Goal: Communication & Community: Share content

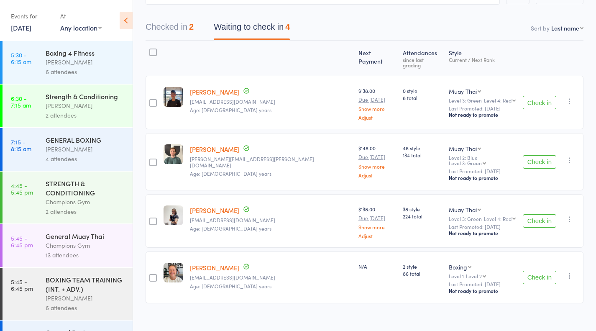
click at [529, 214] on button "Check in" at bounding box center [539, 220] width 33 height 13
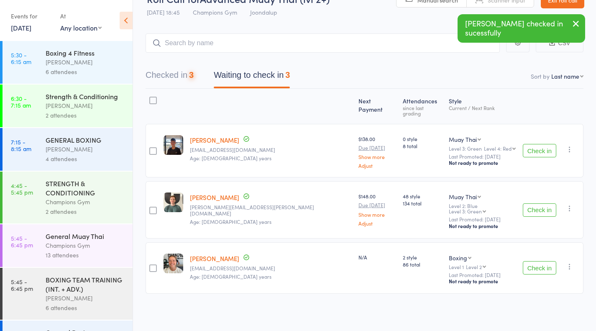
scroll to position [11, 0]
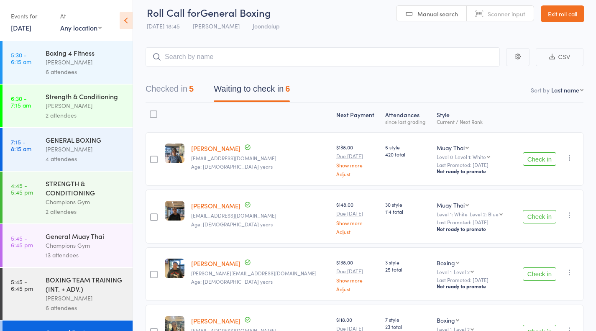
scroll to position [7, 0]
click at [544, 158] on button "Check in" at bounding box center [539, 157] width 33 height 13
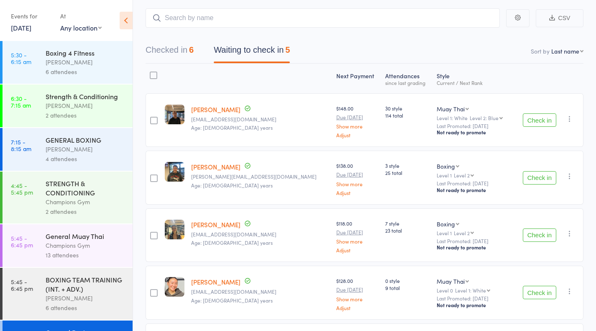
scroll to position [46, 0]
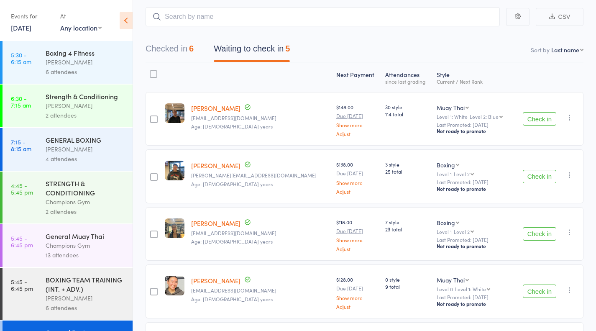
click at [545, 176] on button "Check in" at bounding box center [539, 176] width 33 height 13
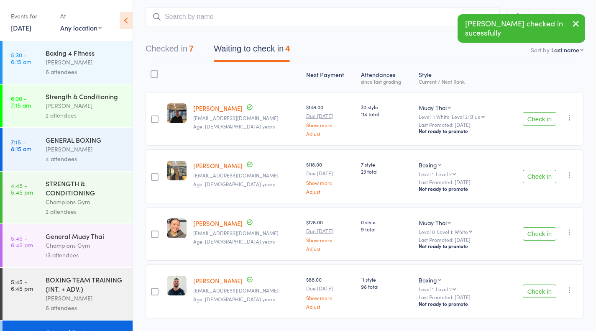
click at [537, 180] on button "Check in" at bounding box center [539, 176] width 33 height 13
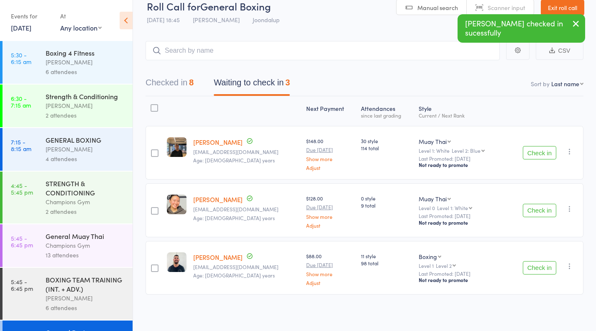
click at [534, 269] on button "Check in" at bounding box center [539, 267] width 33 height 13
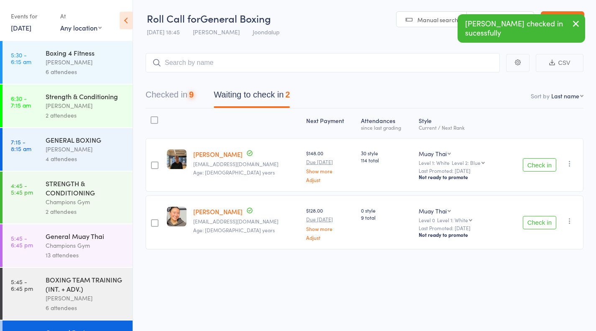
scroll to position [0, 0]
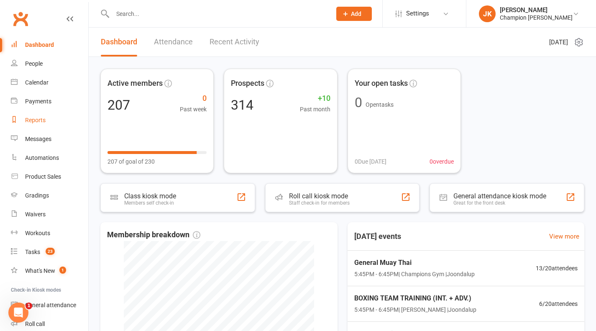
click at [40, 120] on div "Reports" at bounding box center [35, 120] width 20 height 7
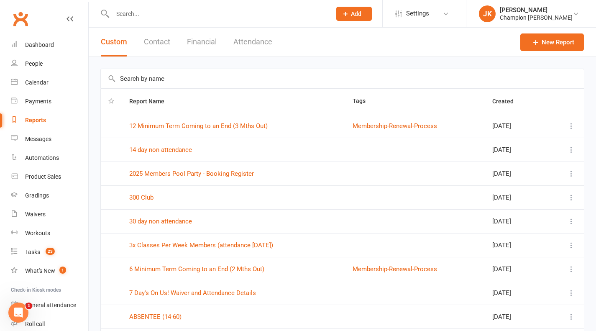
click at [293, 77] on input "text" at bounding box center [342, 78] width 483 height 19
type input "c"
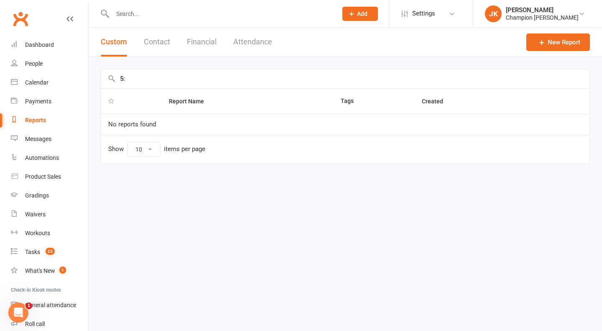
type input "5"
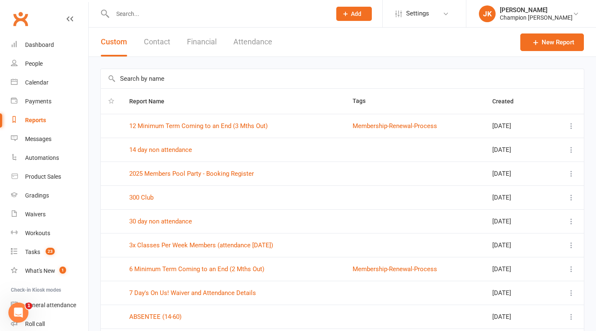
click at [260, 28] on button "Attendance" at bounding box center [252, 42] width 39 height 29
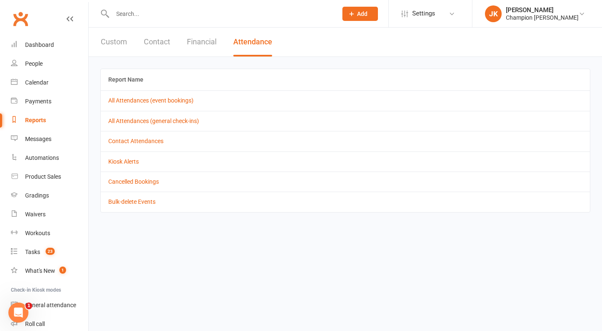
click at [132, 102] on link "All Attendances (event bookings)" at bounding box center [150, 100] width 85 height 7
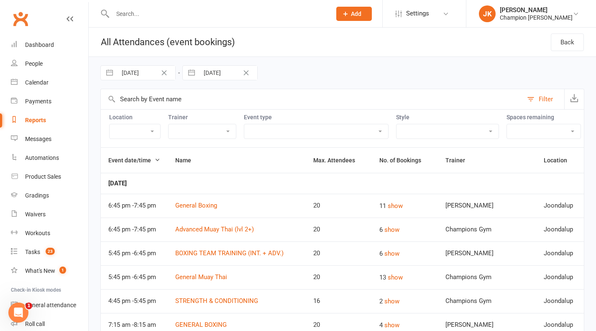
click at [143, 73] on input "02 Sep 2025" at bounding box center [146, 73] width 58 height 14
select select "7"
select select "2025"
select select "8"
select select "2025"
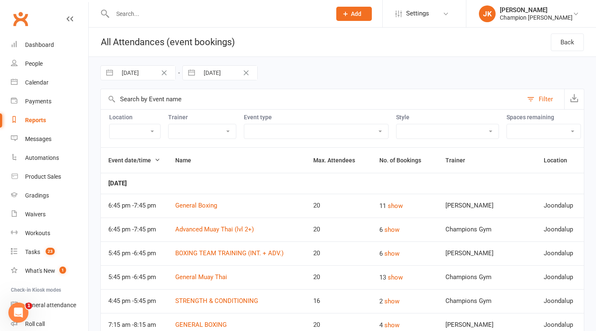
select select "9"
select select "2025"
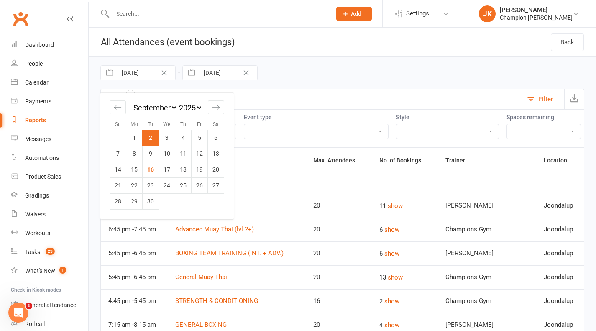
click at [117, 107] on icon "Move backward to switch to the previous month." at bounding box center [118, 107] width 8 height 8
select select "6"
select select "2025"
click at [148, 182] on td "19" at bounding box center [151, 185] width 16 height 16
type input "19 Aug 2025"
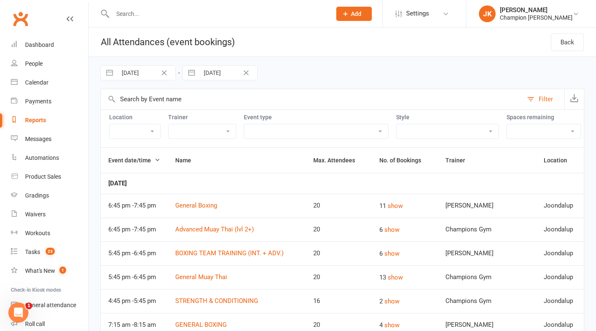
click at [213, 69] on input "16 Sep 2025" at bounding box center [228, 73] width 58 height 14
select select "7"
select select "2025"
select select "8"
select select "2025"
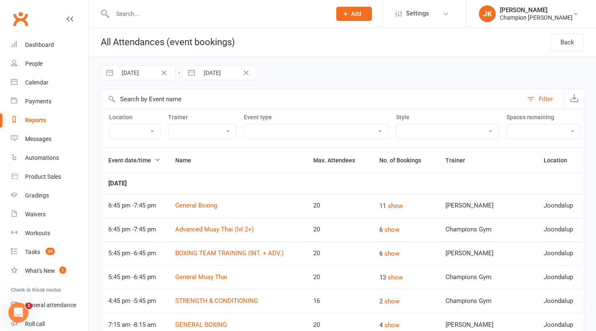
select select "9"
select select "2025"
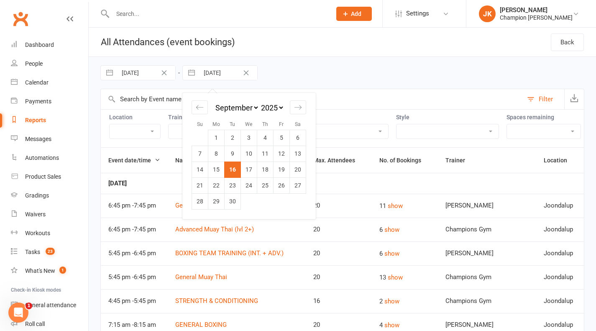
click at [232, 154] on td "9" at bounding box center [233, 153] width 16 height 16
type input "09 Sep 2025"
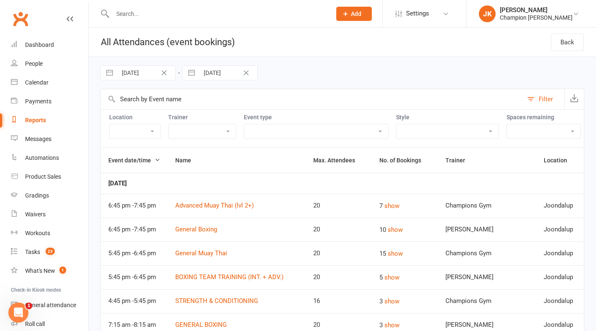
click at [130, 130] on select "Highgate Joondalup Myaree" at bounding box center [135, 131] width 51 height 14
select select "10013"
click at [110, 124] on select "Highgate Joondalup Myaree" at bounding box center [135, 131] width 51 height 14
click at [195, 130] on select "Champions Gym Thomas Mitchell Cooper Kempton William Parkes Krishan Nain Dina S…" at bounding box center [201, 131] width 67 height 14
click at [287, 137] on select "Admin Class Club Cleaning Member Event Pack Down/End of Shift PT - Boxing (30 m…" at bounding box center [316, 131] width 144 height 14
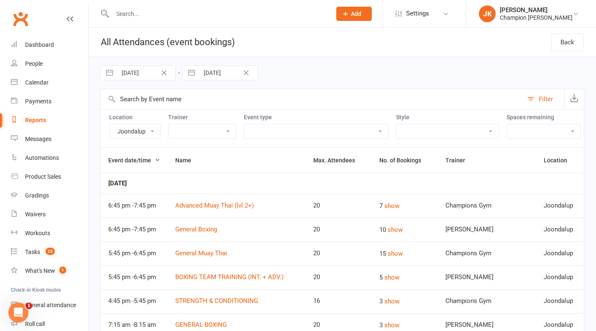
select select "22105"
click at [244, 124] on select "Admin Class Club Cleaning Member Event Pack Down/End of Shift PT - Boxing (30 m…" at bounding box center [316, 131] width 144 height 14
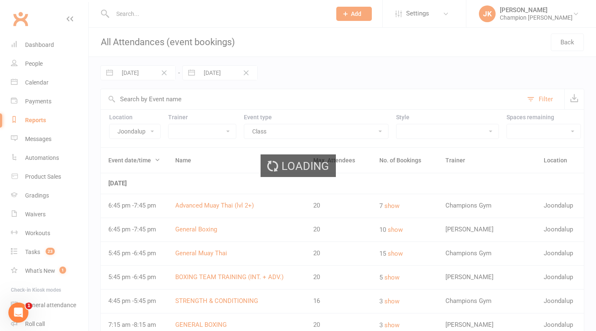
click at [452, 135] on select "Boxing Muay Thai Personal Training (30 Minutes) Personal Training (45 Minutes) …" at bounding box center [447, 131] width 102 height 14
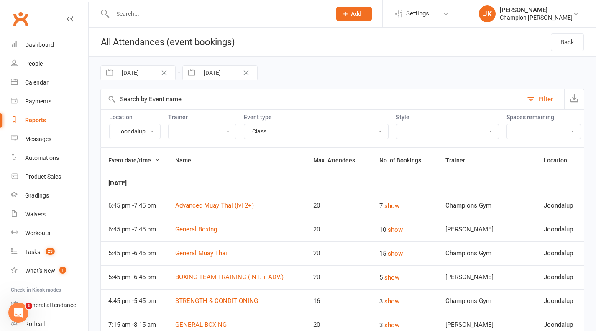
click at [477, 100] on input "text" at bounding box center [312, 99] width 422 height 20
click at [533, 132] on select "Full - no free spaces 1 2 3 4 5 6 7 8 9 10 More than 10 Over-booked No limit" at bounding box center [544, 131] width 74 height 14
click at [360, 131] on select "Admin Class Club Cleaning Member Event Pack Down/End of Shift PT - Boxing (30 m…" at bounding box center [316, 130] width 144 height 14
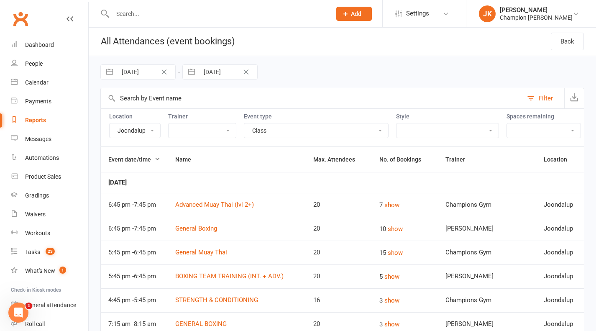
click at [446, 128] on select "Boxing Muay Thai Personal Training (30 Minutes) Personal Training (45 Minutes) …" at bounding box center [447, 130] width 102 height 14
click at [396, 123] on select "Boxing Muay Thai Personal Training (30 Minutes) Personal Training (45 Minutes) …" at bounding box center [447, 130] width 102 height 14
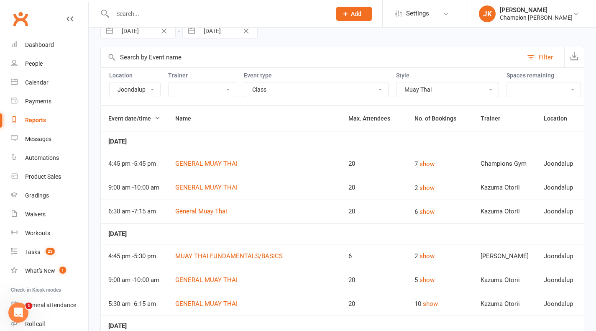
scroll to position [49, 0]
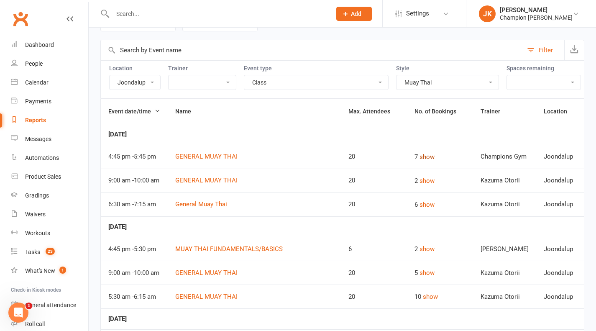
click at [431, 156] on button "show" at bounding box center [426, 157] width 15 height 10
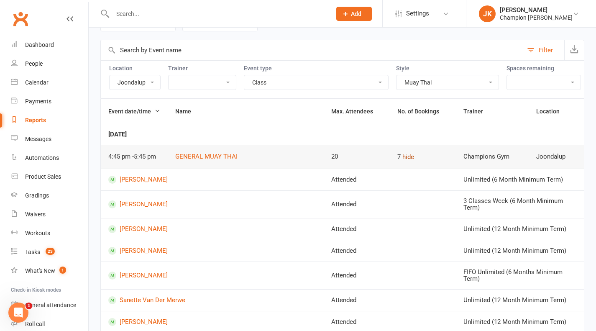
click at [412, 156] on button "hide" at bounding box center [408, 157] width 12 height 10
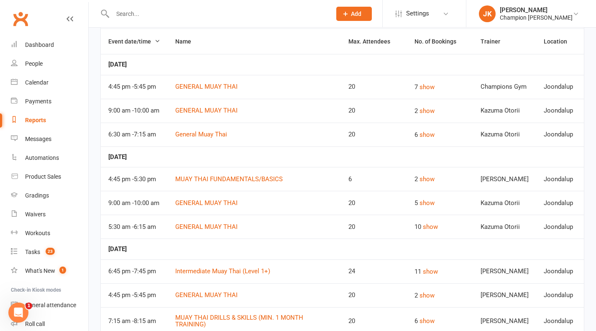
scroll to position [0, 0]
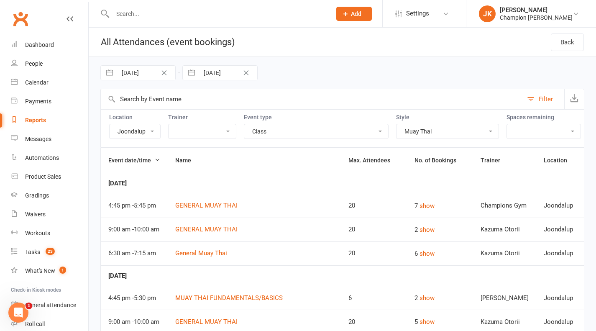
click at [424, 135] on select "Boxing Muay Thai Personal Training (30 Minutes) Personal Training (45 Minutes) …" at bounding box center [447, 131] width 102 height 14
select select "2221"
click at [396, 124] on select "Boxing Muay Thai Personal Training (30 Minutes) Personal Training (45 Minutes) …" at bounding box center [447, 131] width 102 height 14
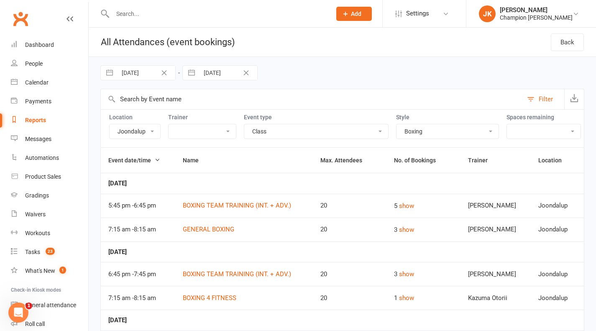
click at [447, 131] on select "Boxing Muay Thai Personal Training (30 Minutes) Personal Training (45 Minutes) …" at bounding box center [447, 131] width 102 height 14
select select
click at [396, 124] on select "Boxing Muay Thai Personal Training (30 Minutes) Personal Training (45 Minutes) …" at bounding box center [447, 131] width 102 height 14
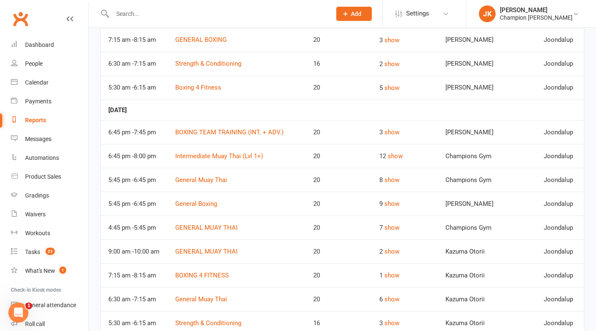
click at [446, 154] on td "Champions Gym" at bounding box center [487, 156] width 98 height 24
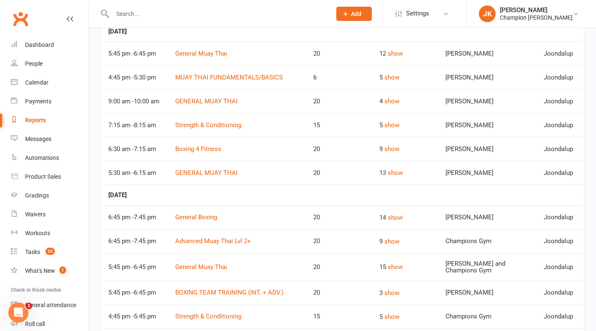
scroll to position [3649, 0]
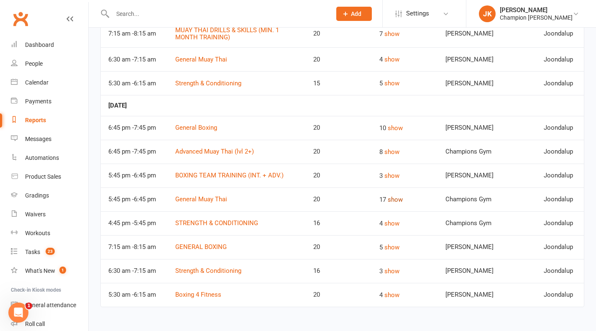
click at [403, 199] on button "show" at bounding box center [395, 199] width 15 height 10
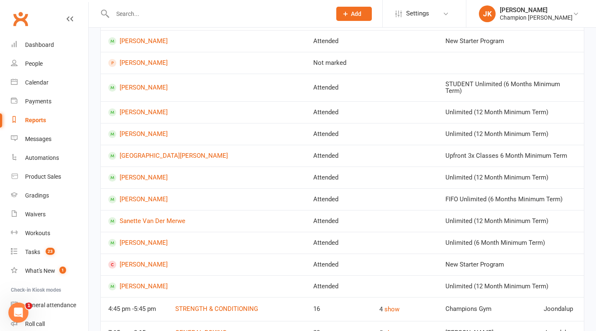
scroll to position [3920, 0]
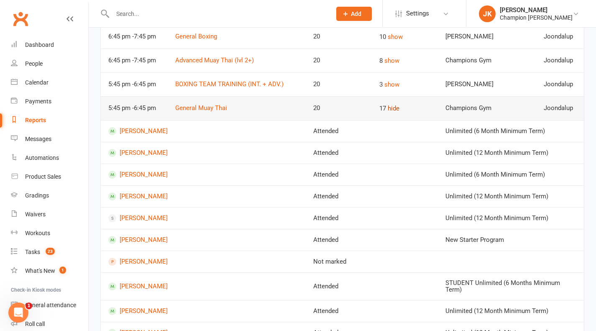
click at [399, 113] on button "hide" at bounding box center [394, 108] width 12 height 10
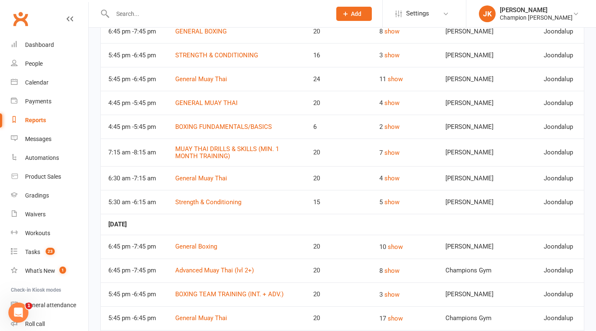
scroll to position [3494, 0]
click at [403, 84] on button "show" at bounding box center [395, 79] width 15 height 10
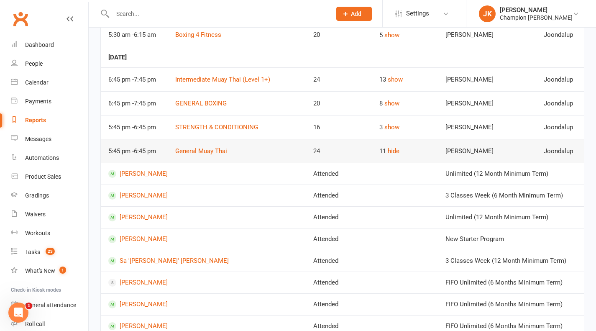
scroll to position [3379, 0]
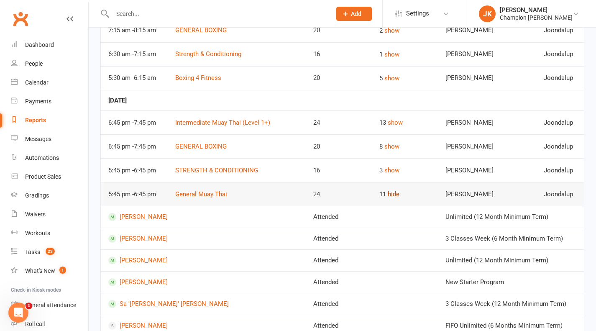
click at [398, 199] on button "hide" at bounding box center [394, 194] width 12 height 10
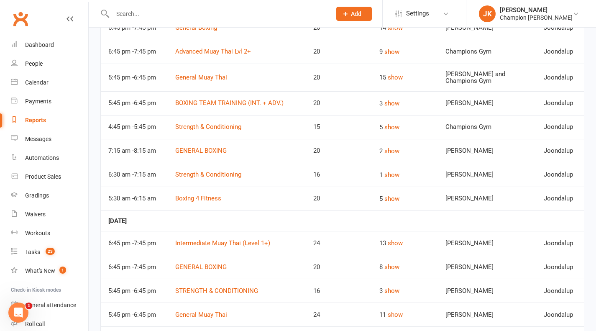
scroll to position [3258, 0]
click at [401, 83] on button "show" at bounding box center [395, 78] width 15 height 10
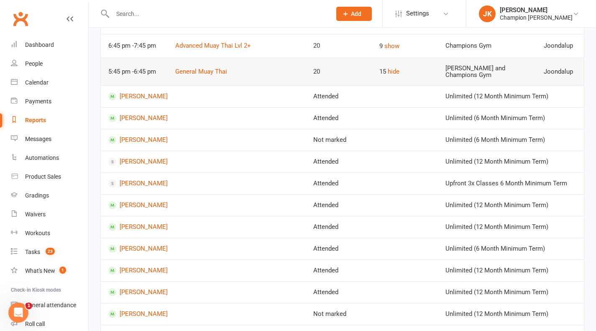
scroll to position [3264, 0]
click at [399, 77] on button "hide" at bounding box center [394, 72] width 12 height 10
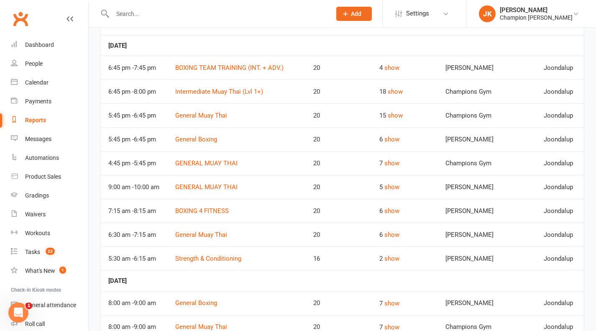
scroll to position [2751, 0]
click at [403, 121] on button "show" at bounding box center [395, 116] width 15 height 10
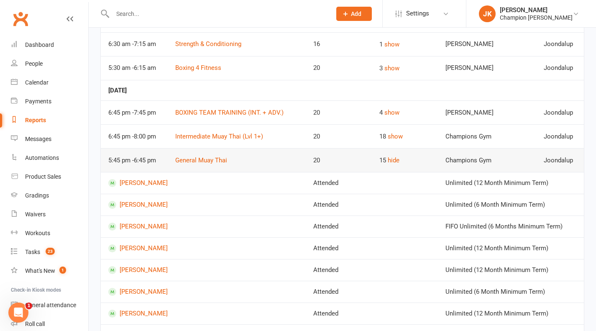
scroll to position [2701, 0]
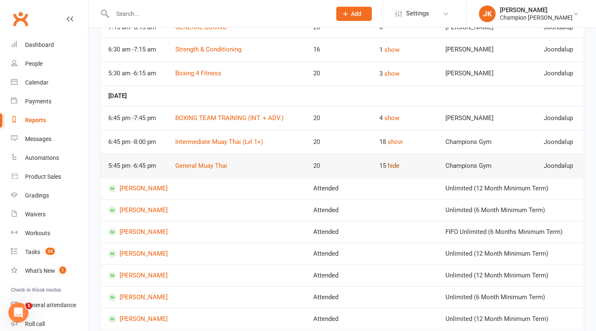
click at [399, 171] on button "hide" at bounding box center [394, 166] width 12 height 10
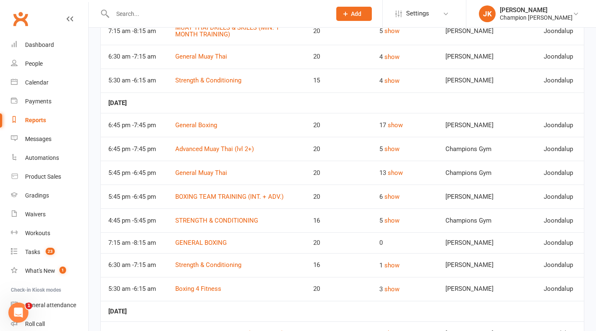
scroll to position [2482, 0]
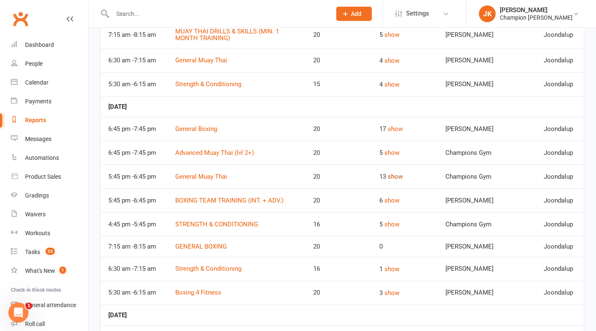
click at [399, 181] on button "show" at bounding box center [395, 176] width 15 height 10
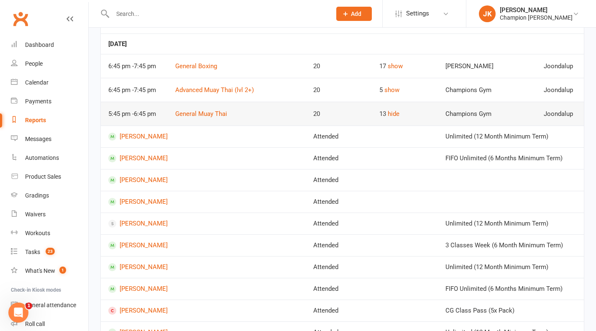
scroll to position [2548, 0]
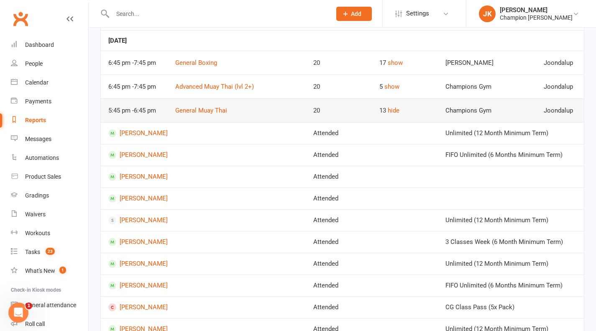
click at [399, 115] on button "hide" at bounding box center [394, 110] width 12 height 10
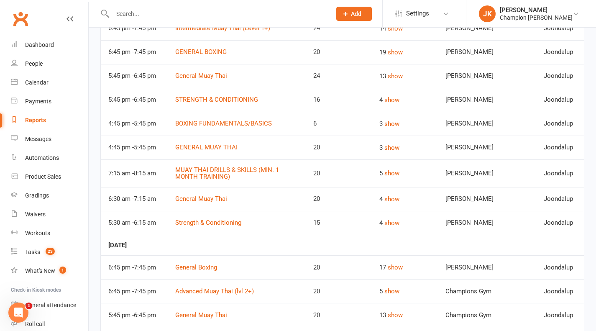
scroll to position [2330, 0]
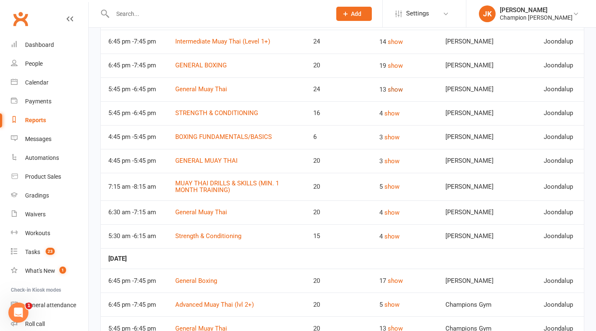
click at [403, 94] on button "show" at bounding box center [395, 89] width 15 height 10
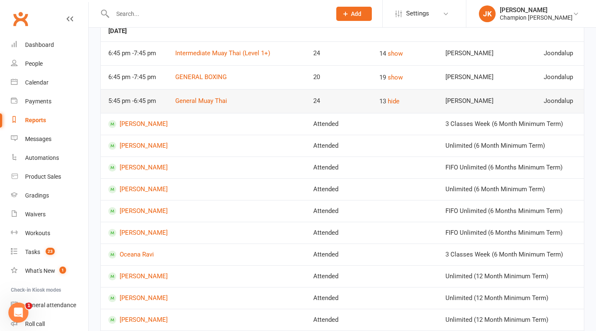
scroll to position [2319, 0]
click at [399, 106] on button "hide" at bounding box center [394, 101] width 12 height 10
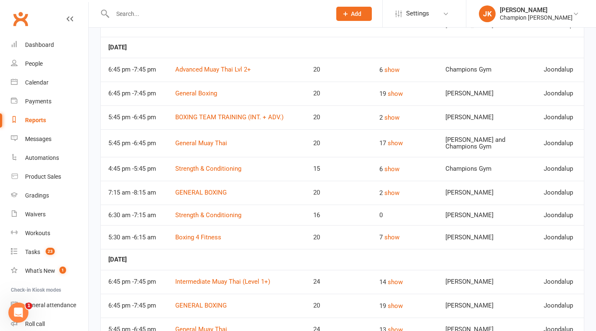
scroll to position [2084, 0]
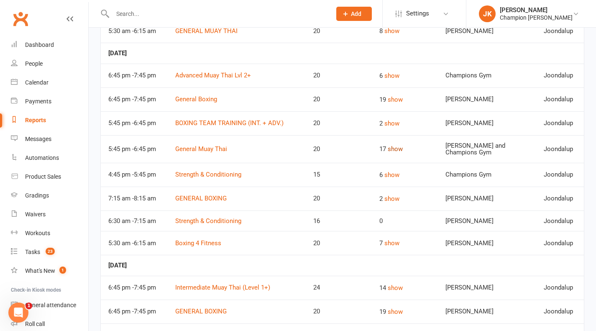
click at [403, 154] on button "show" at bounding box center [395, 149] width 15 height 10
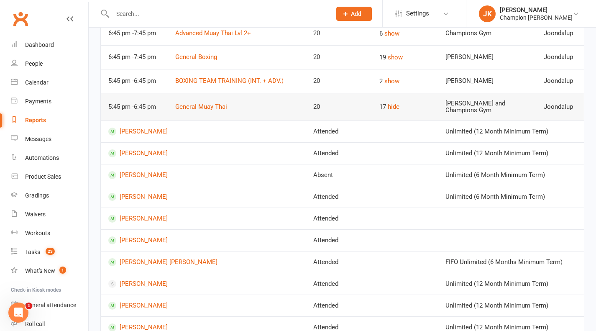
scroll to position [2095, 0]
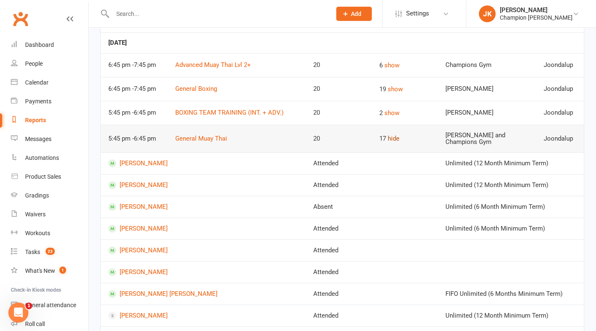
click at [399, 143] on button "hide" at bounding box center [394, 138] width 12 height 10
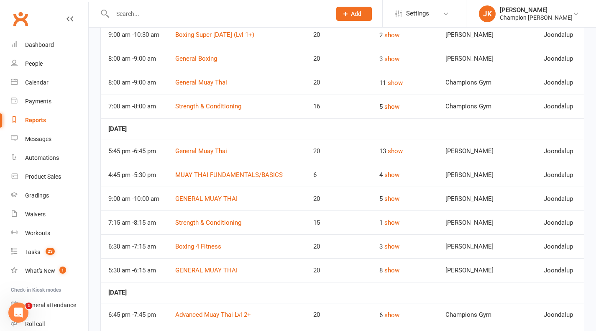
scroll to position [1847, 0]
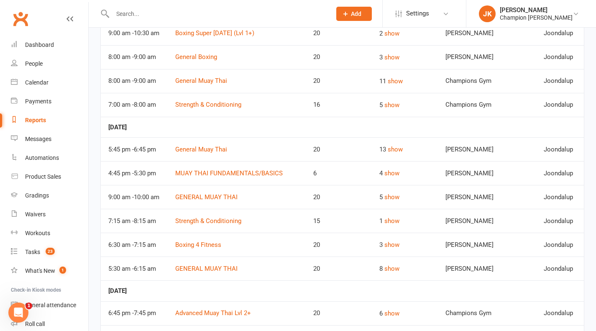
click at [403, 154] on button "show" at bounding box center [395, 149] width 15 height 10
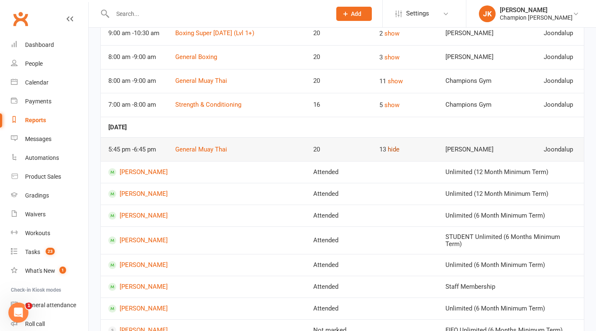
click at [399, 154] on button "hide" at bounding box center [394, 149] width 12 height 10
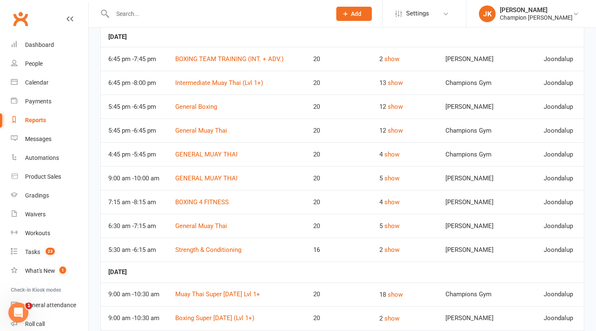
scroll to position [1559, 0]
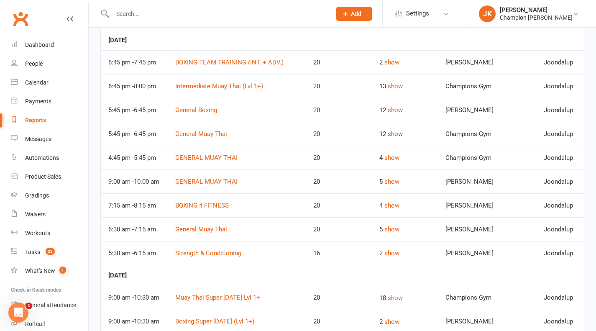
click at [403, 139] on button "show" at bounding box center [395, 134] width 15 height 10
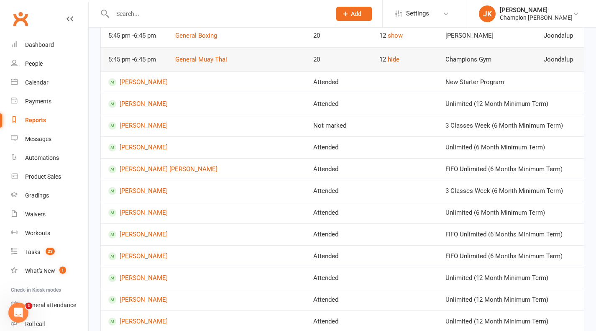
scroll to position [1632, 0]
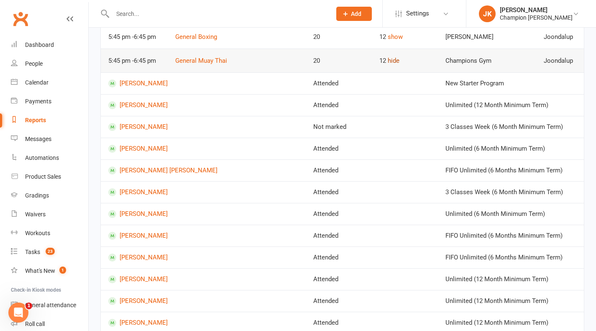
click at [399, 66] on button "hide" at bounding box center [394, 61] width 12 height 10
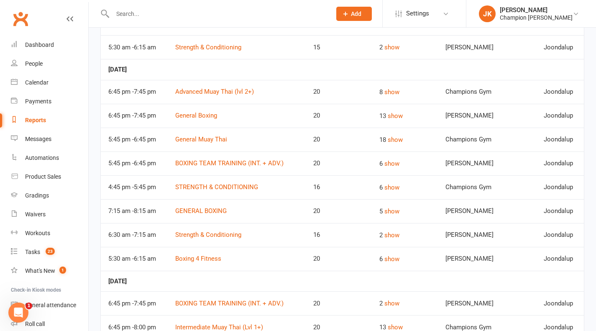
scroll to position [1314, 0]
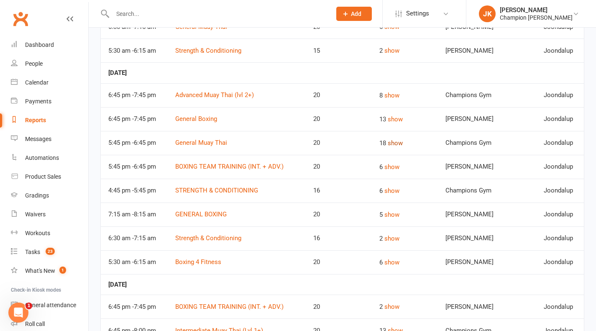
click at [403, 148] on button "show" at bounding box center [395, 143] width 15 height 10
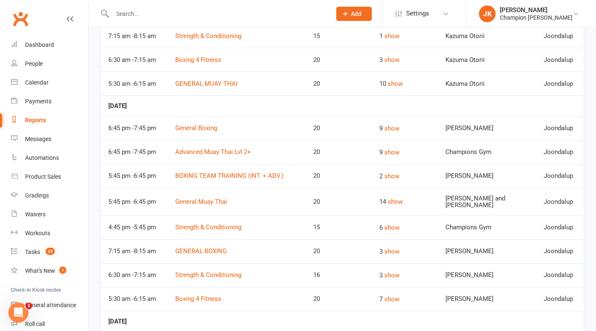
scroll to position [829, 0]
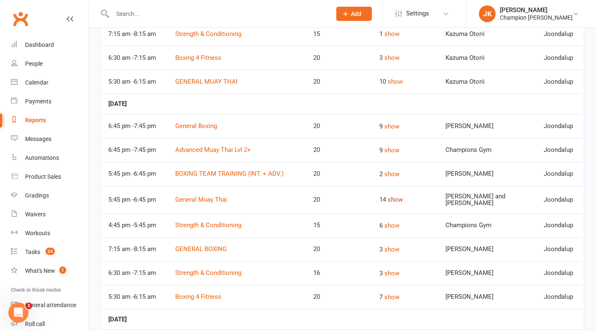
click at [403, 204] on button "show" at bounding box center [395, 199] width 15 height 10
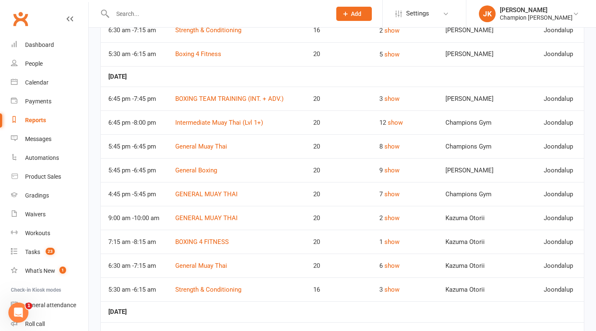
scroll to position [319, 0]
click at [399, 147] on button "show" at bounding box center [391, 146] width 15 height 10
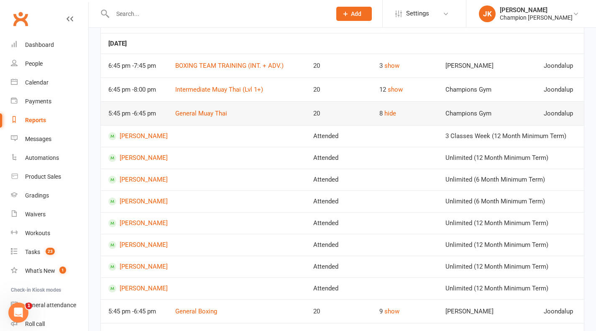
scroll to position [373, 0]
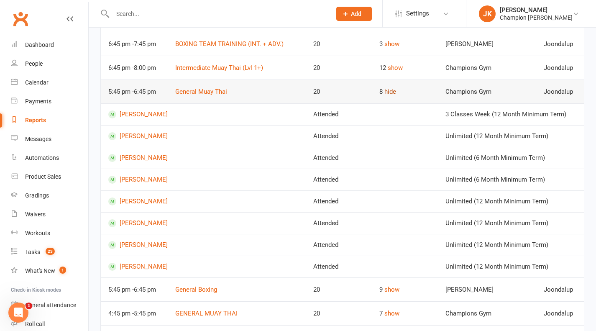
click at [394, 93] on button "hide" at bounding box center [390, 92] width 12 height 10
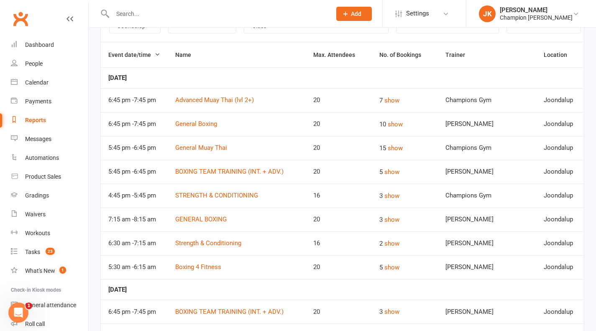
scroll to position [107, 0]
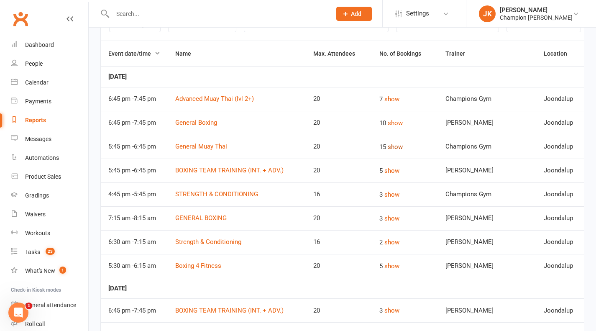
click at [403, 145] on button "show" at bounding box center [395, 147] width 15 height 10
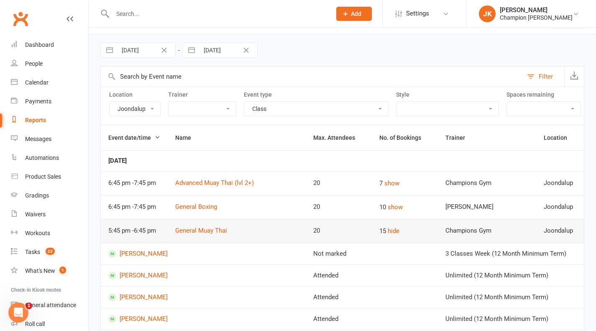
scroll to position [26, 0]
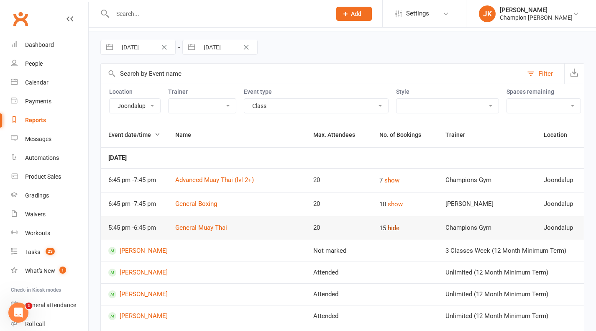
click at [399, 225] on button "hide" at bounding box center [394, 228] width 12 height 10
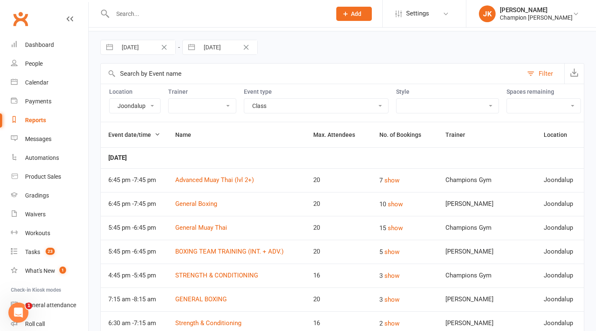
click at [54, 136] on link "Messages" at bounding box center [49, 139] width 77 height 19
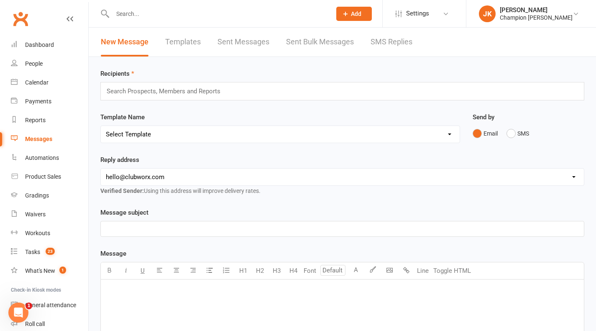
click at [261, 95] on div "Search Prospects, Members and Reports" at bounding box center [342, 91] width 484 height 18
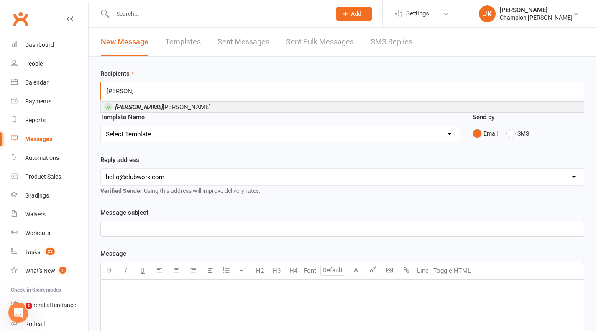
type input "reese"
click at [178, 108] on li "Reese Driscoll" at bounding box center [342, 107] width 483 height 10
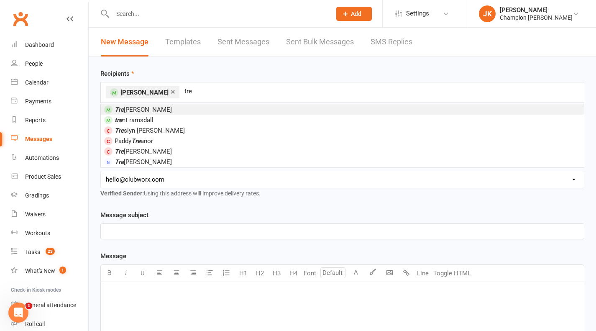
type input "tre"
click at [165, 115] on li "tre nt ramsdall" at bounding box center [342, 120] width 483 height 10
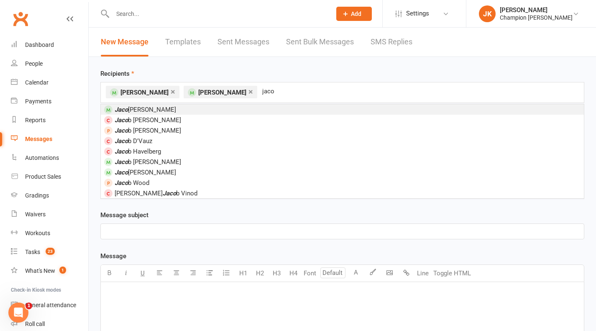
type input "jaco"
click at [161, 112] on li "Jaco Carstens" at bounding box center [342, 109] width 483 height 10
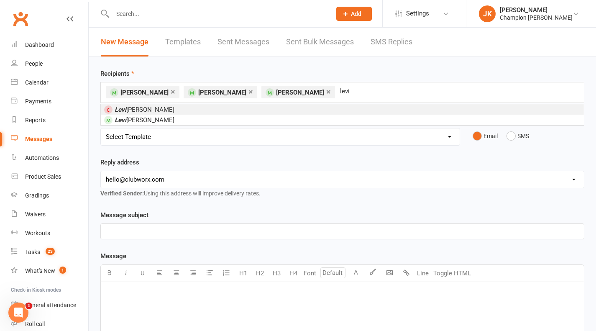
type input "levi"
click at [148, 121] on span "Levi Chapman" at bounding box center [145, 120] width 60 height 8
type input "alice"
click at [173, 112] on li "Alice Brown" at bounding box center [342, 109] width 483 height 10
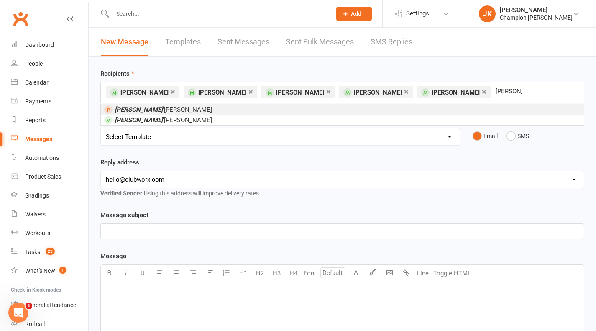
type input "riley o"
click at [156, 123] on li "Riley O 'Keefe" at bounding box center [342, 120] width 483 height 10
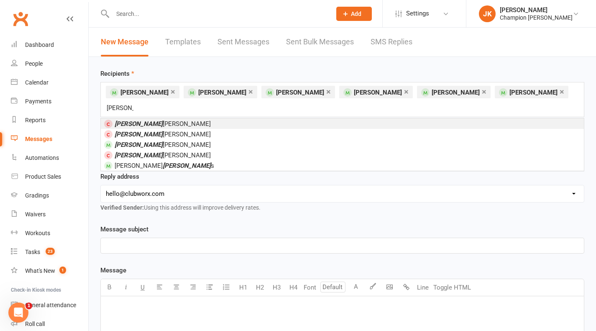
type input "steven"
click at [158, 141] on span "Steven Spadaro" at bounding box center [163, 145] width 96 height 8
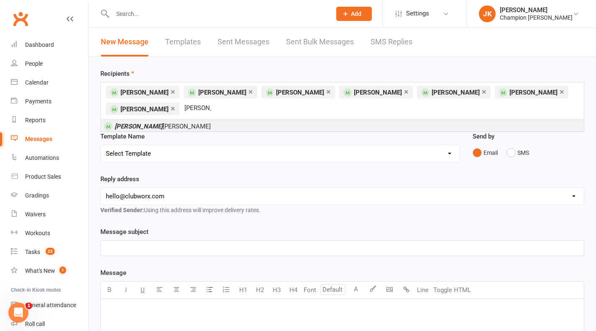
type input "danica"
click at [189, 128] on li "Danica Villapando" at bounding box center [342, 126] width 483 height 10
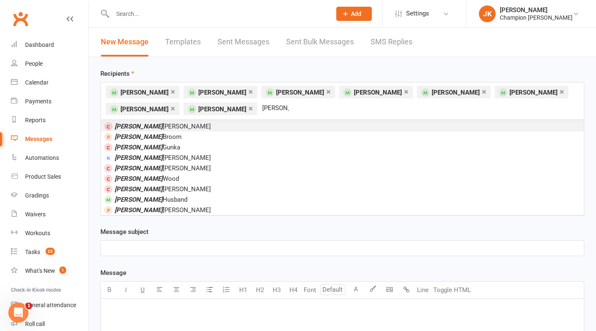
type input "tom"
click at [163, 204] on li "Tom Husband" at bounding box center [342, 199] width 483 height 10
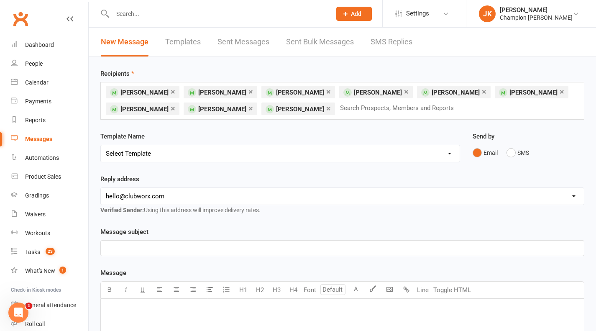
click at [482, 91] on link "×" at bounding box center [484, 91] width 5 height 13
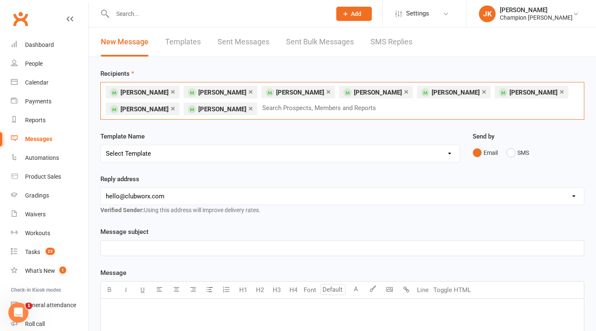
click at [435, 106] on div "× Reese Driscoll × trent ramsdall × Jaco Carstens × Levi Chapman × Riley O'Keef…" at bounding box center [342, 101] width 484 height 38
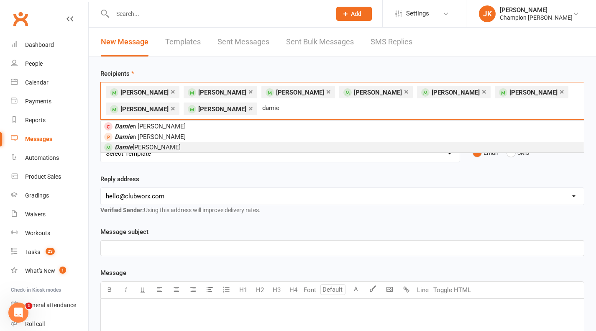
type input "damie"
click at [196, 143] on li "Damie n Jensen" at bounding box center [342, 147] width 483 height 10
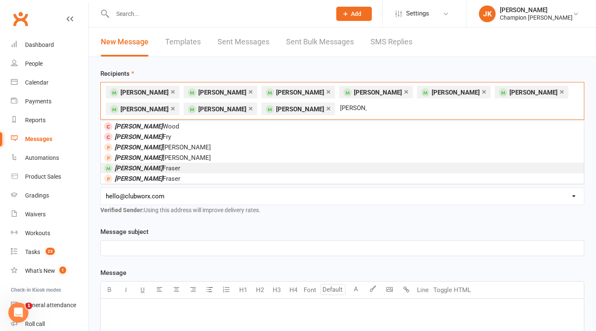
type input "dylan"
click at [146, 167] on span "Dylan Fraser" at bounding box center [148, 168] width 66 height 8
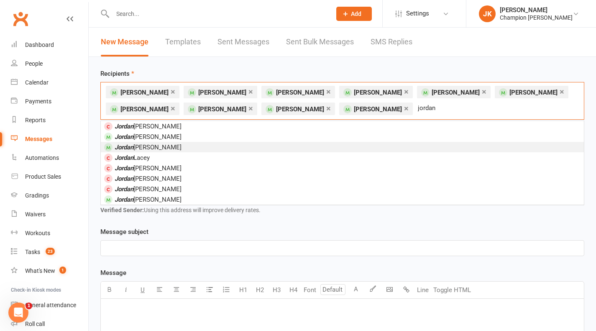
type input "jordan"
click at [130, 150] on em "Jordan" at bounding box center [124, 147] width 19 height 8
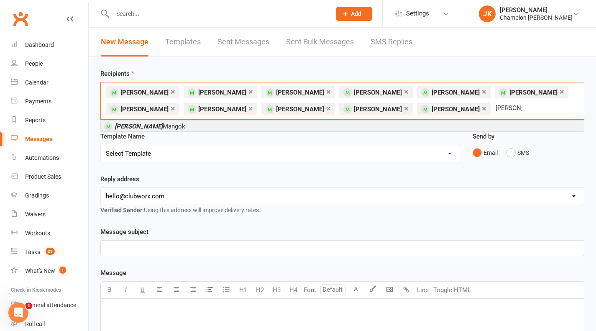
type input "ramzi"
click at [132, 126] on em "Ramzi" at bounding box center [139, 126] width 48 height 8
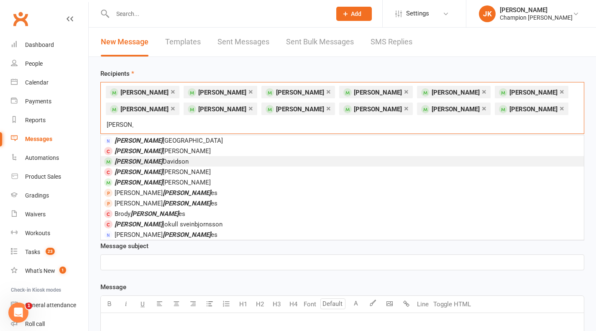
type input "jon"
click at [137, 158] on span "Jon Davidson" at bounding box center [152, 162] width 74 height 8
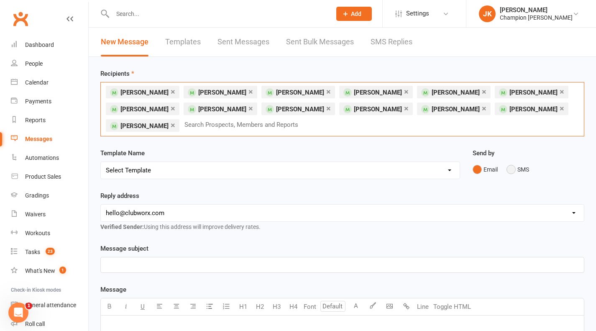
click at [511, 172] on button "SMS" at bounding box center [517, 169] width 23 height 16
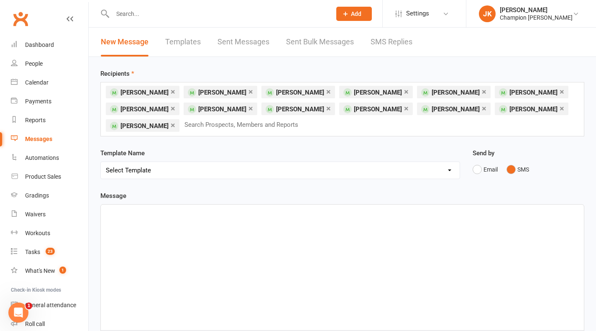
click at [413, 259] on div "﻿" at bounding box center [342, 266] width 483 height 125
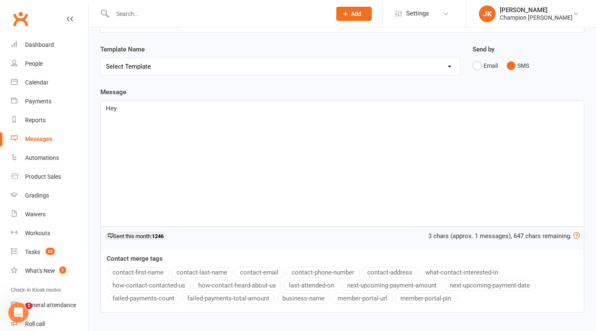
scroll to position [114, 0]
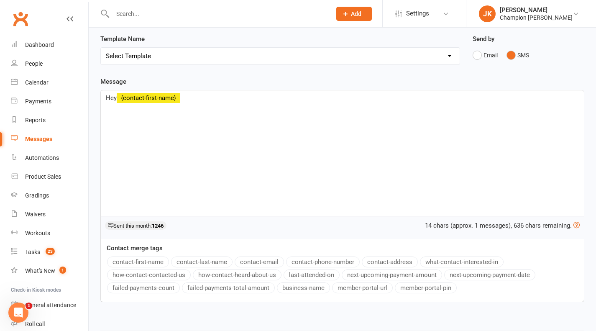
click at [130, 262] on button "contact-first-name" at bounding box center [138, 261] width 62 height 11
click at [199, 102] on p "Hey ﻿ {contact-first-name} ," at bounding box center [342, 98] width 473 height 10
click at [187, 96] on span ", Coach P" at bounding box center [205, 98] width 51 height 8
click at [185, 95] on span ", Coach P" at bounding box center [205, 98] width 51 height 8
click at [222, 101] on p "Hey ﻿ {contact-first-name} , it's Coach P" at bounding box center [342, 98] width 473 height 10
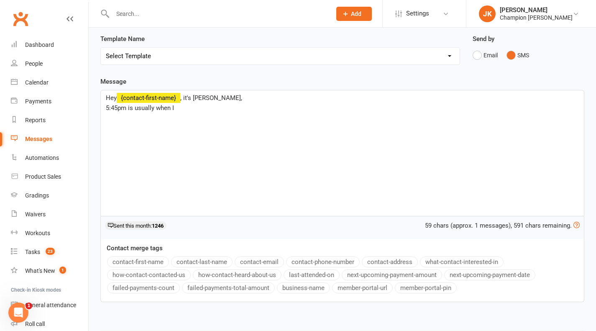
click at [104, 107] on div "Hey ﻿ {contact-first-name} , it's Coach P, 5:45pm is usually when I" at bounding box center [342, 152] width 483 height 125
click at [302, 100] on p "Hey ﻿ {contact-first-name} , it's Coach P, 5:45pm is usually when I" at bounding box center [342, 98] width 473 height 10
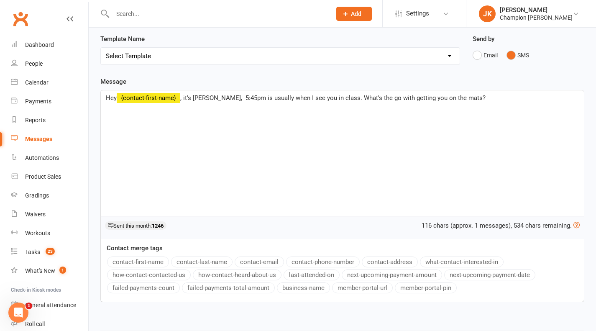
scroll to position [160, 0]
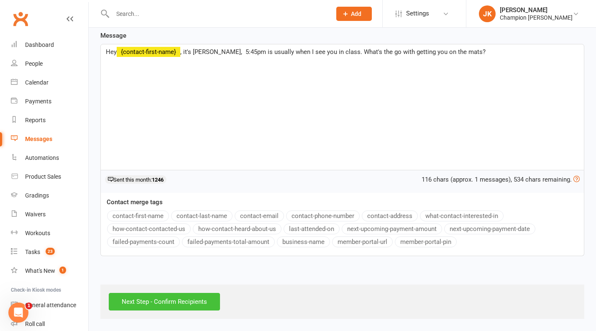
click at [135, 305] on input "Next Step - Confirm Recipients" at bounding box center [164, 302] width 111 height 18
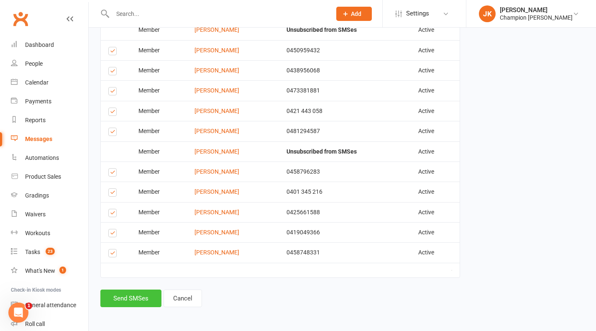
click at [132, 300] on button "Send SMSes" at bounding box center [130, 298] width 61 height 18
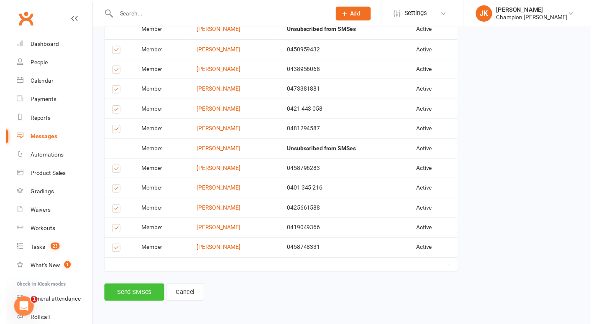
scroll to position [217, 0]
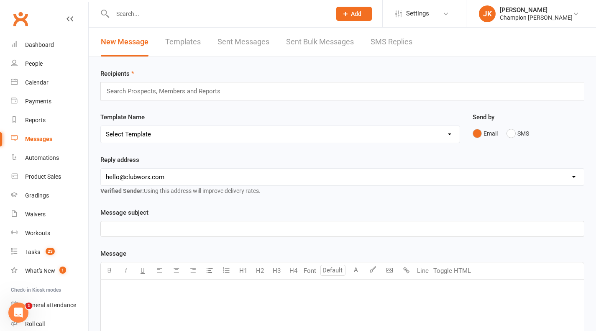
click at [59, 86] on link "Calendar" at bounding box center [49, 82] width 77 height 19
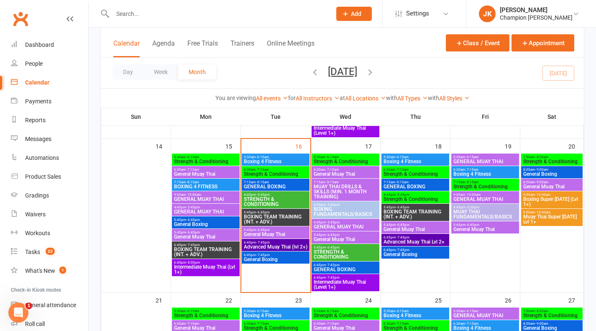
scroll to position [346, 0]
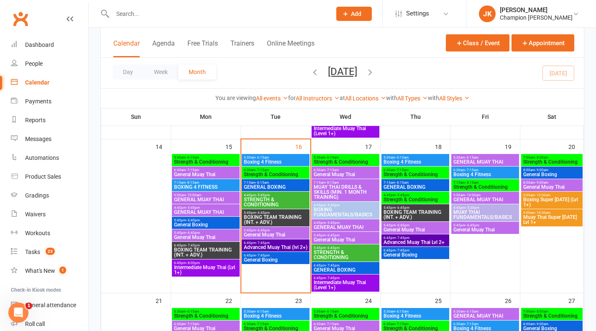
click at [292, 247] on span "Advanced Muay Thai (lvl 2+)" at bounding box center [275, 247] width 64 height 5
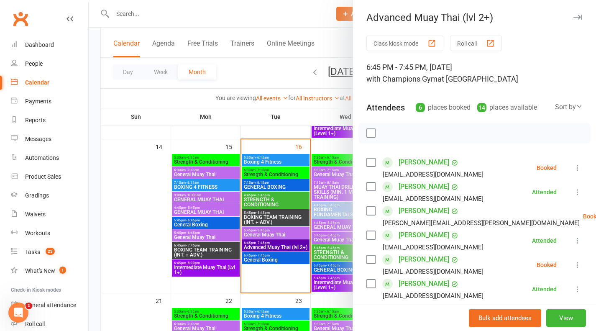
click at [482, 48] on button "Roll call" at bounding box center [476, 43] width 52 height 15
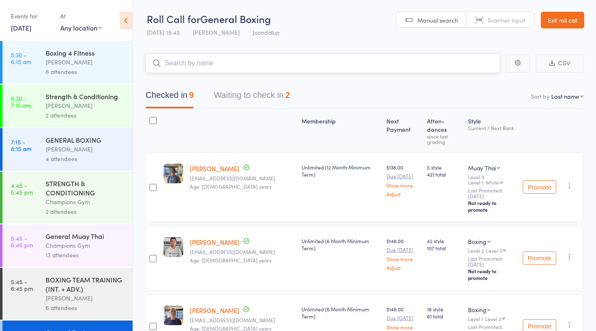
click at [254, 98] on button "Waiting to check in 2" at bounding box center [252, 97] width 76 height 22
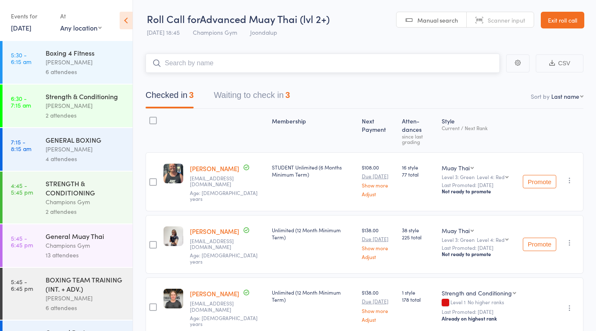
click at [286, 98] on button "Waiting to check in 3" at bounding box center [252, 97] width 76 height 22
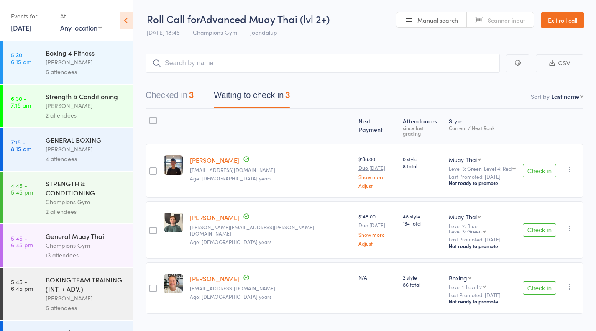
click at [544, 171] on button "Check in" at bounding box center [539, 170] width 33 height 13
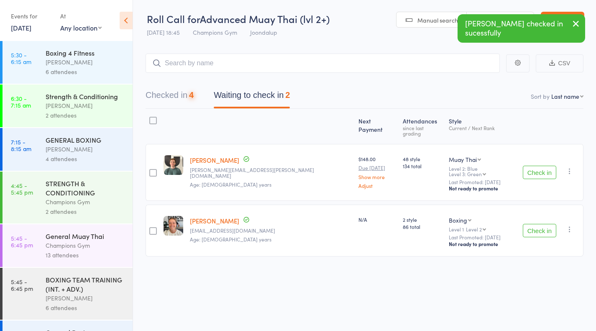
click at [552, 226] on button "Check in" at bounding box center [539, 230] width 33 height 13
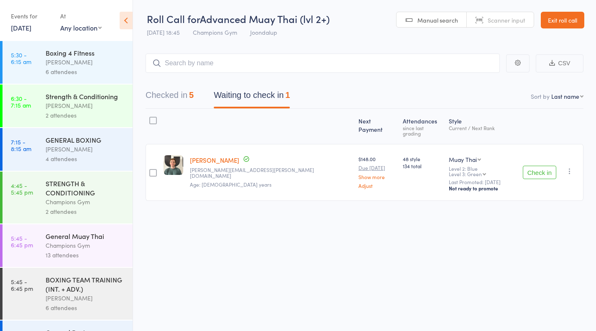
click at [545, 171] on button "Check in" at bounding box center [539, 172] width 33 height 13
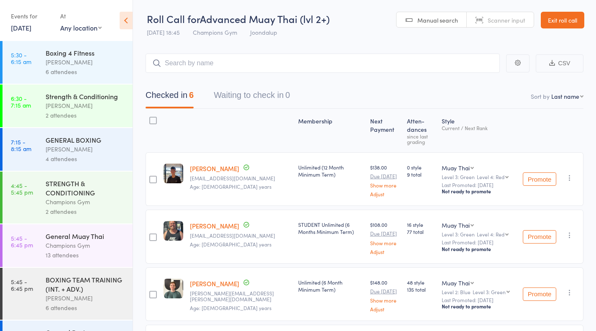
click at [48, 54] on div "Boxing 4 Fitness" at bounding box center [86, 52] width 80 height 9
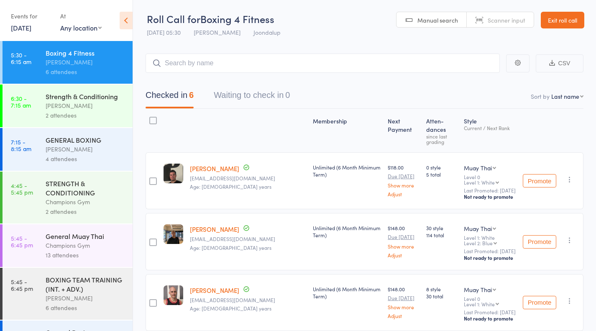
click at [54, 104] on div "Thomas Mitchell" at bounding box center [86, 106] width 80 height 10
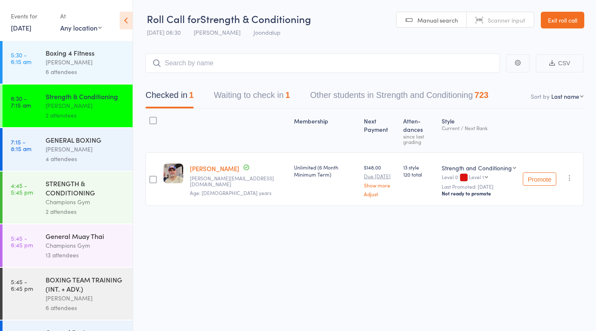
click at [48, 137] on div "GENERAL BOXING" at bounding box center [86, 139] width 80 height 9
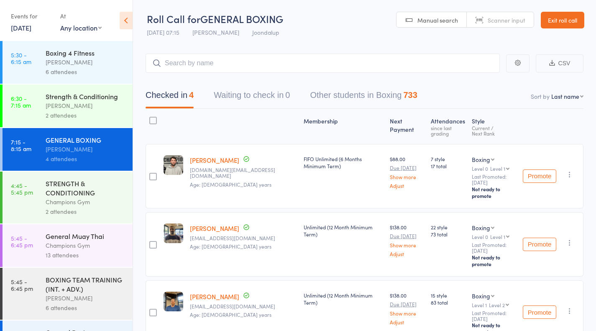
click at [84, 192] on div "STRENGTH & CONDITIONING" at bounding box center [86, 188] width 80 height 18
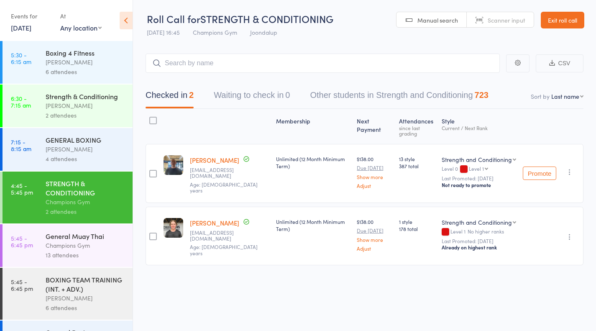
click at [84, 235] on div "General Muay Thai" at bounding box center [86, 235] width 80 height 9
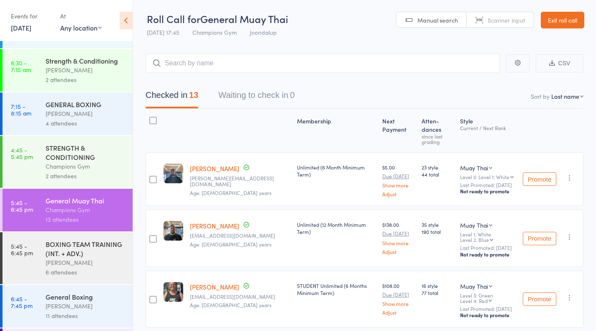
scroll to position [88, 0]
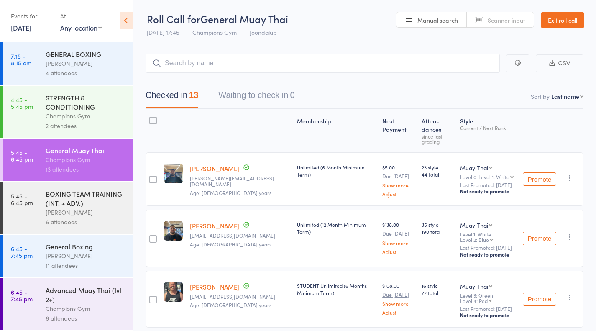
click at [73, 215] on div "Thomas Mitchell" at bounding box center [86, 212] width 80 height 10
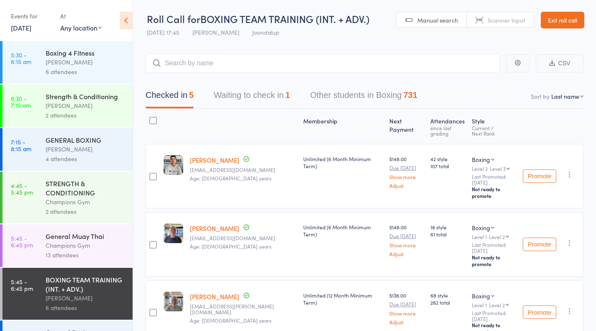
click at [263, 100] on button "Waiting to check in 1" at bounding box center [252, 97] width 76 height 22
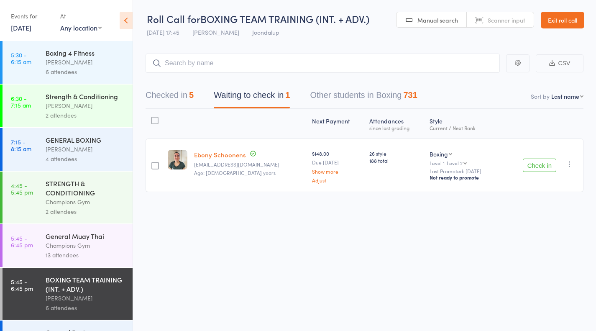
click at [542, 169] on button "Check in" at bounding box center [539, 164] width 33 height 13
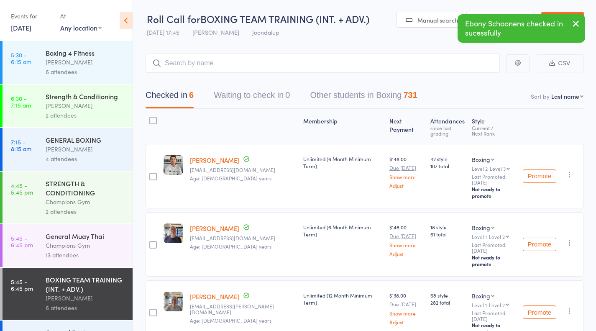
scroll to position [88, 0]
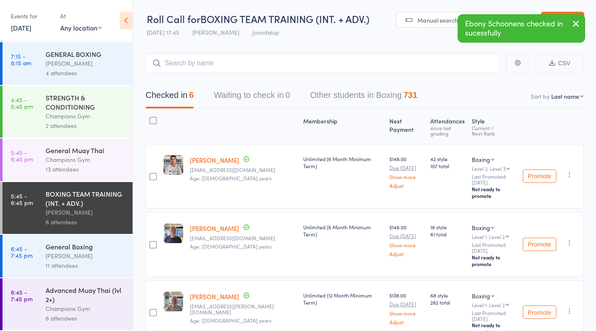
click at [82, 270] on div "General Boxing Thomas Mitchell 11 attendees" at bounding box center [89, 256] width 87 height 43
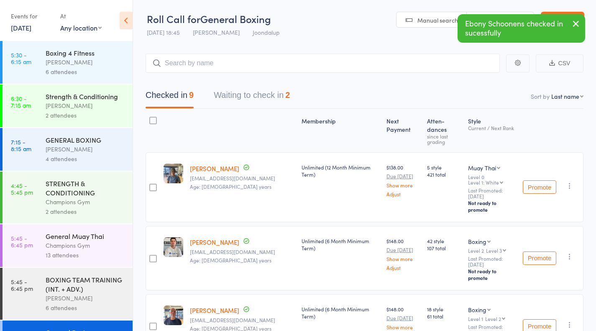
scroll to position [88, 0]
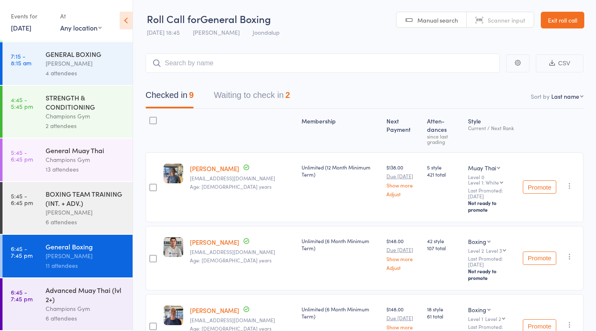
click at [95, 290] on div "Advanced Muay Thai (lvl 2+)" at bounding box center [86, 294] width 80 height 18
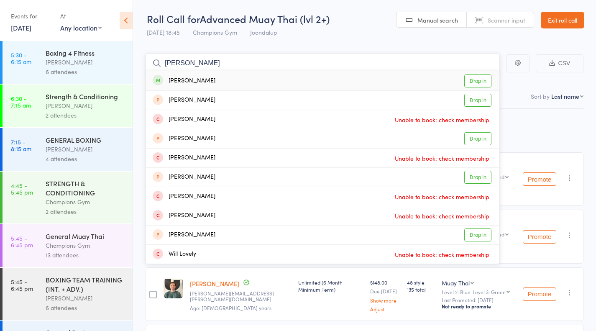
type input "william"
click at [477, 81] on link "Drop in" at bounding box center [477, 80] width 27 height 13
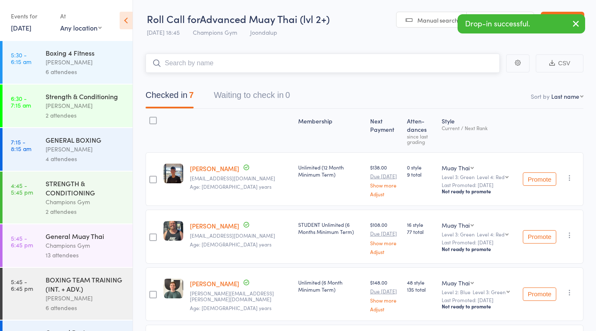
scroll to position [88, 0]
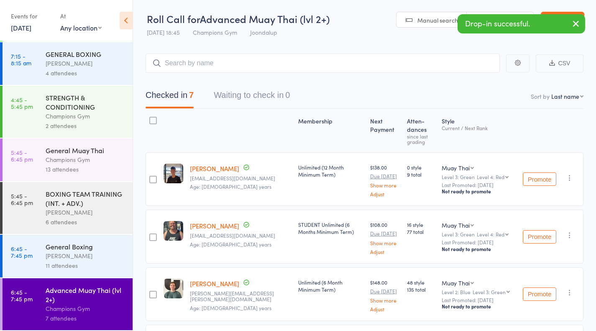
click at [77, 263] on div "11 attendees" at bounding box center [86, 265] width 80 height 10
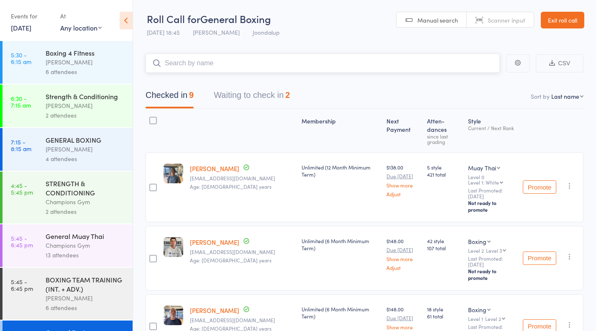
click at [246, 97] on button "Waiting to check in 2" at bounding box center [252, 97] width 76 height 22
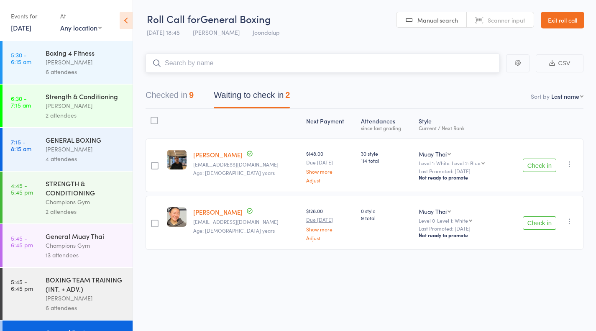
scroll to position [88, 0]
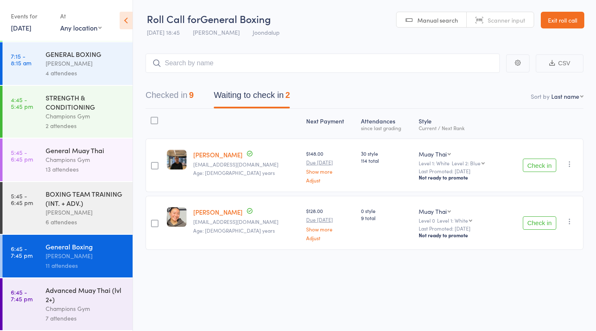
click at [535, 222] on button "Check in" at bounding box center [539, 222] width 33 height 13
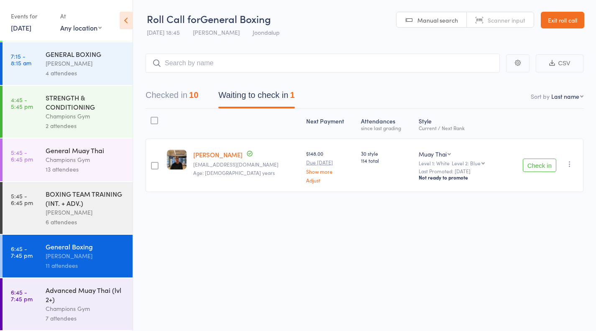
click at [561, 23] on link "Exit roll call" at bounding box center [562, 20] width 43 height 17
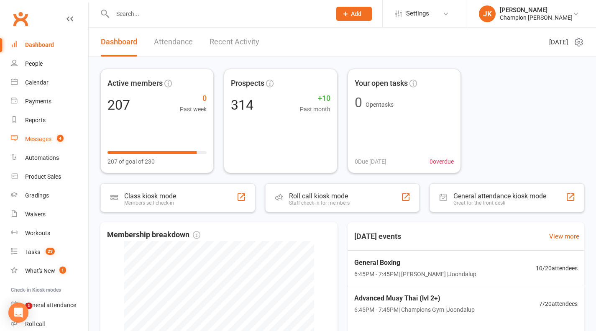
click at [66, 134] on link "Messages 4" at bounding box center [49, 139] width 77 height 19
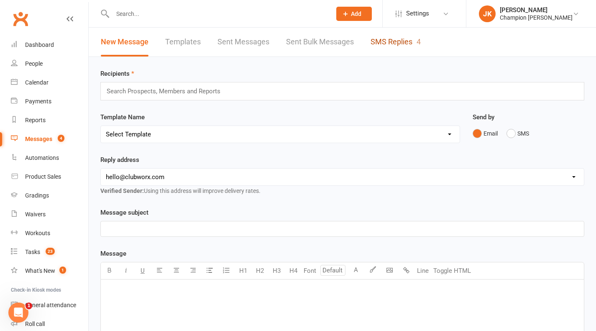
click at [380, 46] on link "SMS Replies 4" at bounding box center [395, 42] width 50 height 29
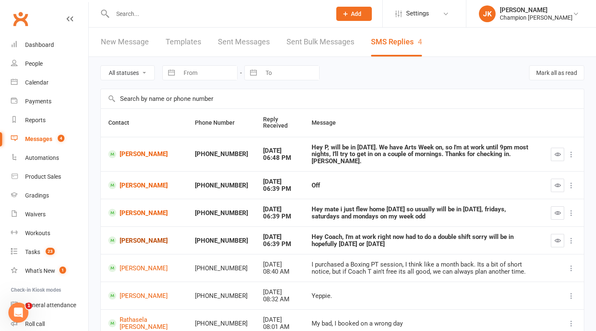
click at [129, 236] on link "[PERSON_NAME]" at bounding box center [143, 240] width 71 height 8
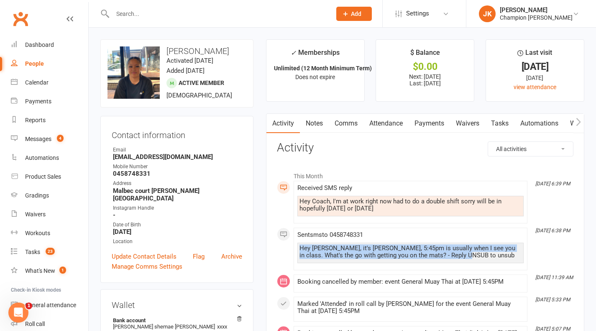
drag, startPoint x: 464, startPoint y: 253, endPoint x: 293, endPoint y: 249, distance: 171.0
click at [313, 122] on link "Notes" at bounding box center [314, 123] width 29 height 19
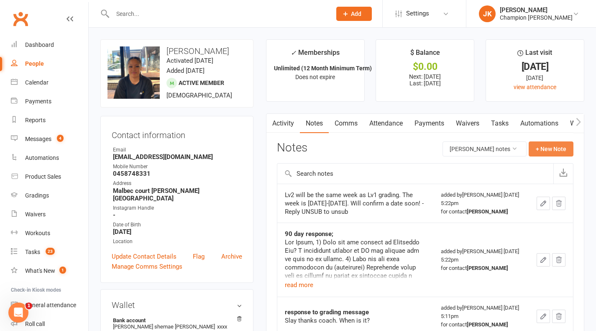
click at [559, 148] on button "+ New Note" at bounding box center [550, 148] width 45 height 15
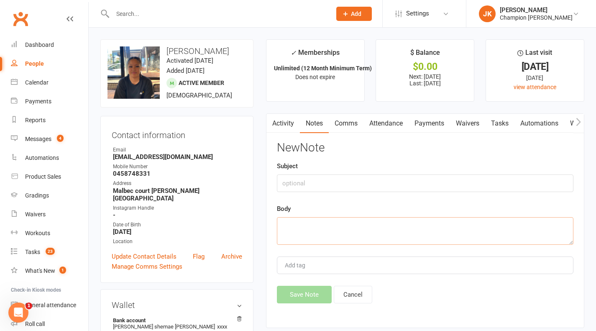
click at [492, 224] on textarea at bounding box center [425, 231] width 296 height 28
paste textarea "[DATE] Attendance AM 22 PM 38 TOTAL - 60 Highest class of the day was Coach [PE…"
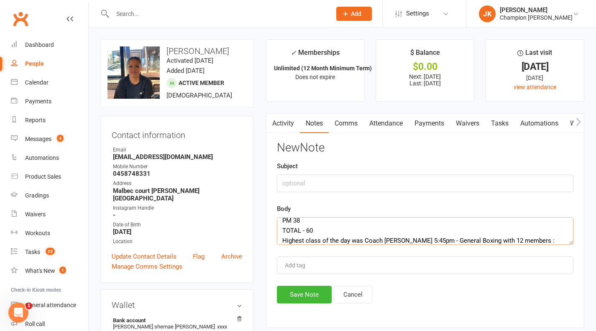
type textarea "[DATE] Attendance AM 22 PM 38 TOTAL - 60 Highest class of the day was Coach [PE…"
click at [363, 291] on button "Cancel" at bounding box center [353, 295] width 38 height 18
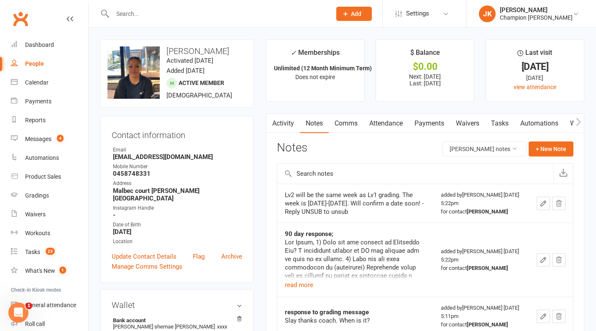
click at [288, 127] on link "Activity" at bounding box center [282, 123] width 33 height 19
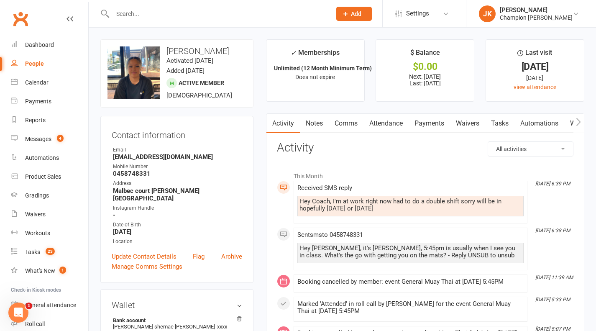
click at [396, 207] on div "Hey Coach, I'm at work right now had to do a double shift sorry will be in hope…" at bounding box center [410, 205] width 222 height 14
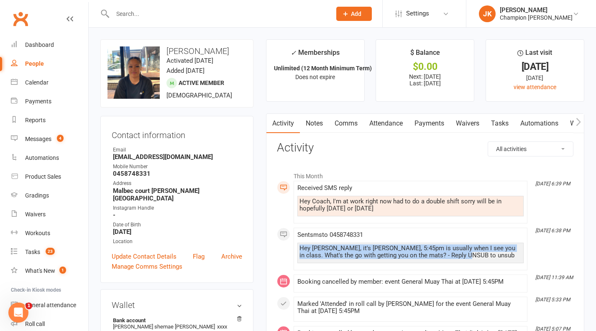
drag, startPoint x: 465, startPoint y: 255, endPoint x: 294, endPoint y: 247, distance: 171.6
click at [294, 247] on li "[DATE] 6:38 PM Sent sms to [PHONE_NUMBER] Hey [PERSON_NAME], it's [PERSON_NAME]…" at bounding box center [410, 248] width 234 height 43
click at [319, 117] on link "Notes" at bounding box center [314, 123] width 29 height 19
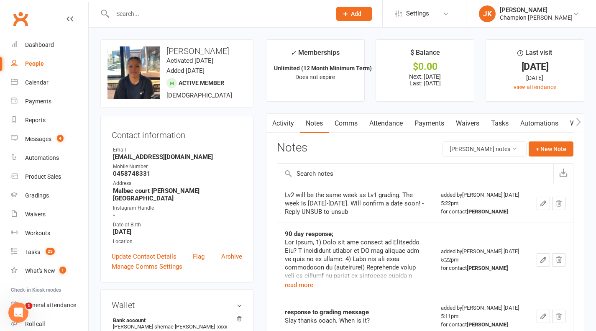
click at [543, 157] on div "Notes [PERSON_NAME] notes + New Note" at bounding box center [425, 152] width 296 height 22
click at [534, 154] on button "+ New Note" at bounding box center [550, 148] width 45 height 15
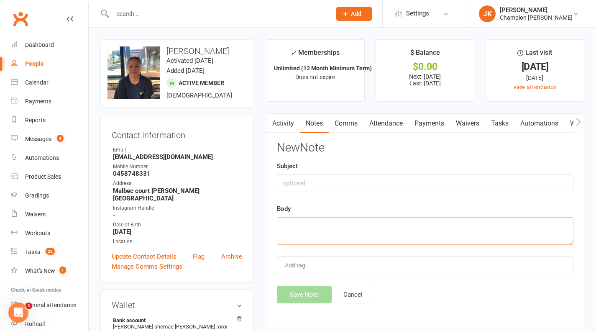
click at [450, 231] on textarea at bounding box center [425, 231] width 296 height 28
paste textarea "[DATE] Attendance AM 22 PM 38 TOTAL - 60 Highest class of the day was Coach [PE…"
type textarea "[DATE] Attendance AM 22 PM 38 TOTAL - 60 Highest class of the day was Coach [PE…"
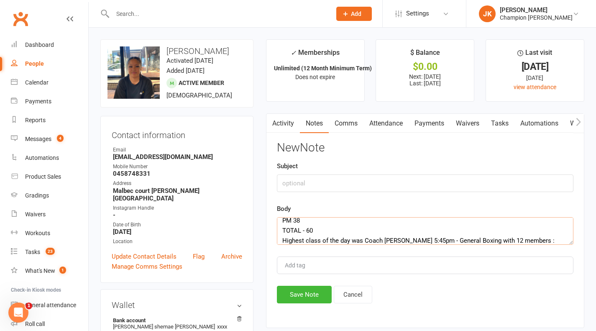
click at [288, 124] on link "Activity" at bounding box center [282, 123] width 33 height 19
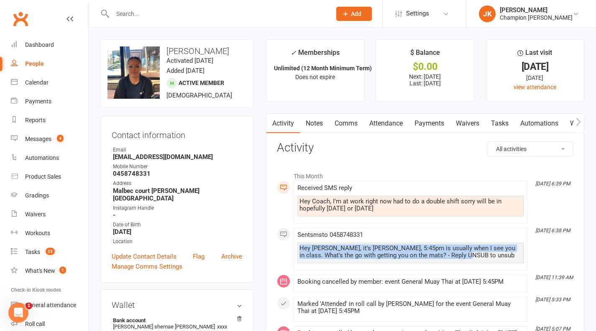
drag, startPoint x: 467, startPoint y: 252, endPoint x: 288, endPoint y: 243, distance: 179.6
copy div "Hey [PERSON_NAME], it's [PERSON_NAME], 5:45pm is usually when I see you in clas…"
click at [319, 119] on link "Notes" at bounding box center [314, 123] width 29 height 19
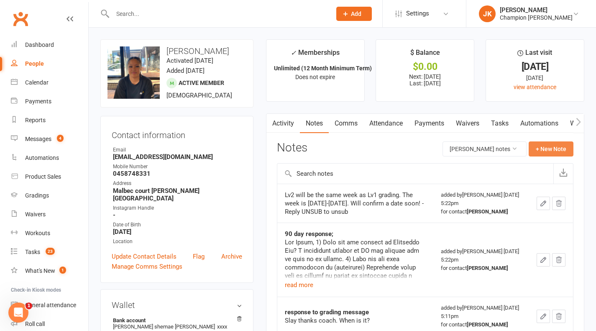
click at [543, 148] on button "+ New Note" at bounding box center [550, 148] width 45 height 15
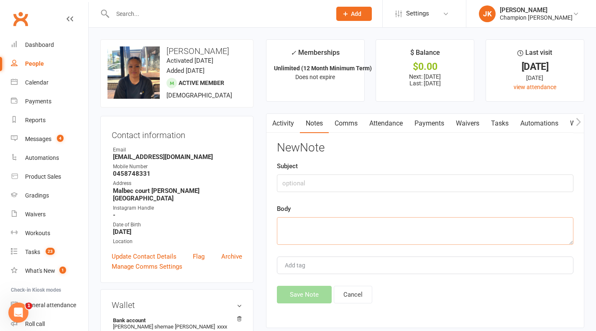
click at [431, 222] on textarea at bounding box center [425, 231] width 296 height 28
paste textarea "Hey [PERSON_NAME], it's [PERSON_NAME], 5:45pm is usually when I see you in clas…"
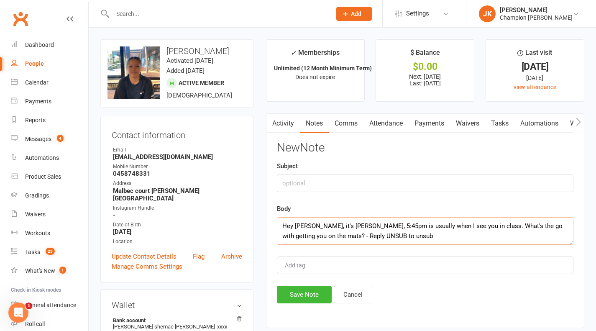
type textarea "Hey [PERSON_NAME], it's [PERSON_NAME], 5:45pm is usually when I see you in clas…"
click at [352, 184] on input "text" at bounding box center [425, 183] width 296 height 18
type input "Message"
click at [304, 293] on button "Save Note" at bounding box center [304, 295] width 55 height 18
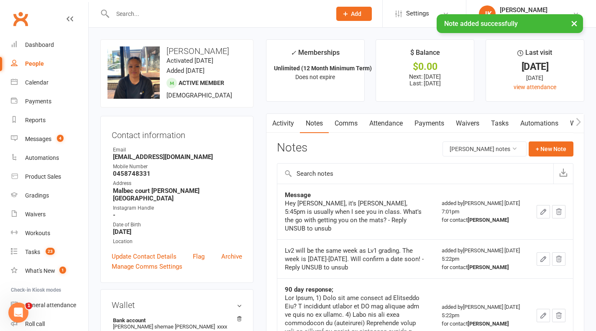
click at [288, 123] on link "Activity" at bounding box center [282, 123] width 33 height 19
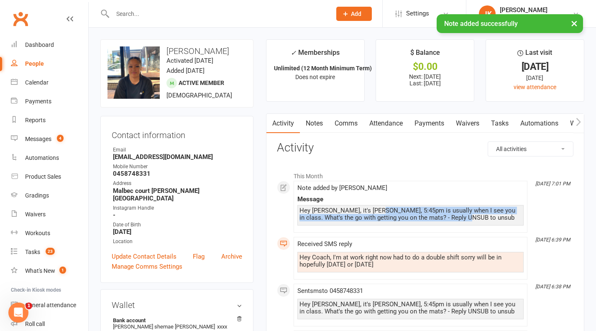
drag, startPoint x: 468, startPoint y: 216, endPoint x: 357, endPoint y: 210, distance: 111.8
click at [357, 210] on div "Hey [PERSON_NAME], it's [PERSON_NAME], 5:45pm is usually when I see you in clas…" at bounding box center [410, 214] width 222 height 14
drag, startPoint x: 396, startPoint y: 265, endPoint x: 299, endPoint y: 249, distance: 97.9
click at [299, 249] on div "Received SMS reply Hey Coach, I'm at work right now had to do a double shift so…" at bounding box center [410, 257] width 226 height 35
copy div "Hey Coach, I'm at work right now had to do a double shift sorry will be in hope…"
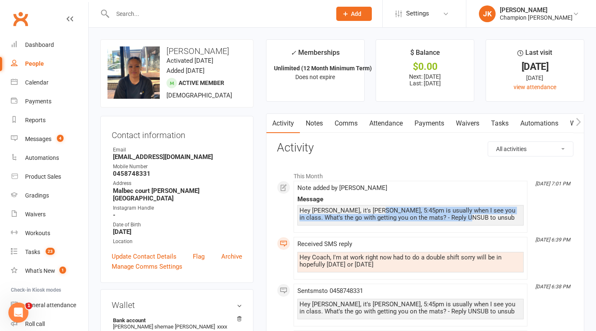
click at [313, 121] on link "Notes" at bounding box center [314, 123] width 29 height 19
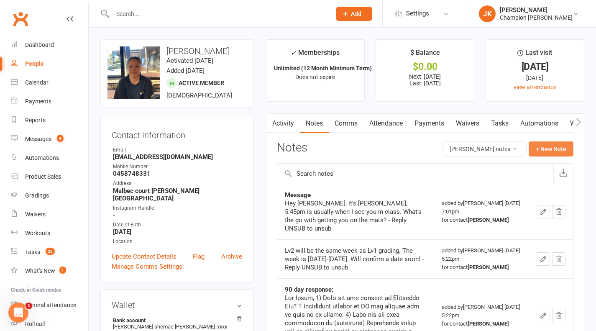
click at [539, 148] on button "+ New Note" at bounding box center [550, 148] width 45 height 15
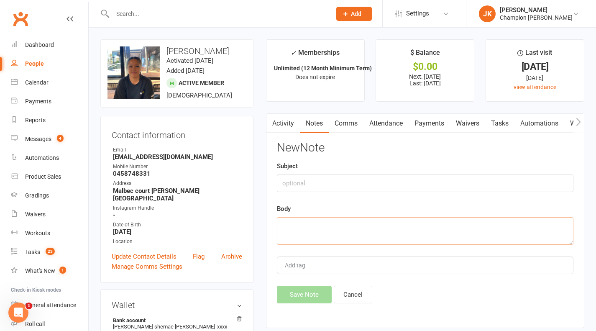
click at [448, 229] on textarea at bounding box center [425, 231] width 296 height 28
paste textarea "Hey Coach, I'm at work right now had to do a double shift sorry will be in hope…"
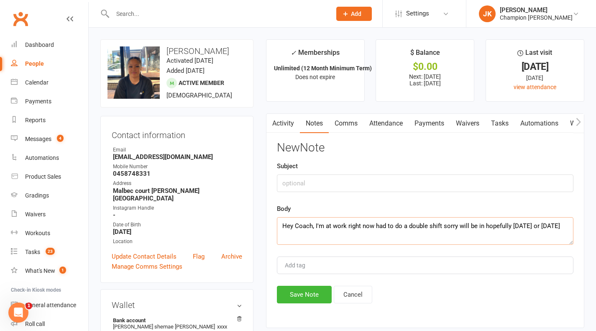
type textarea "Hey Coach, I'm at work right now had to do a double shift sorry will be in hope…"
click at [308, 286] on button "Save Note" at bounding box center [304, 295] width 55 height 18
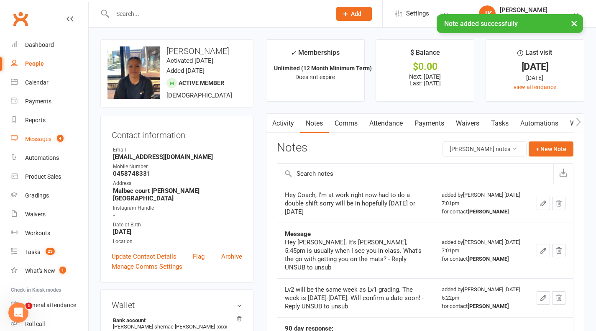
click at [37, 135] on link "Messages 4" at bounding box center [49, 139] width 77 height 19
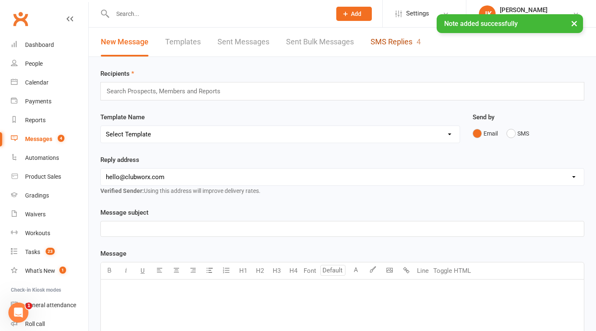
click at [375, 39] on link "SMS Replies 4" at bounding box center [395, 42] width 50 height 29
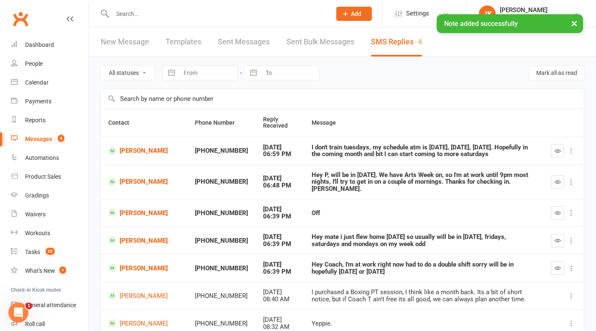
click at [559, 265] on icon "button" at bounding box center [557, 268] width 6 height 6
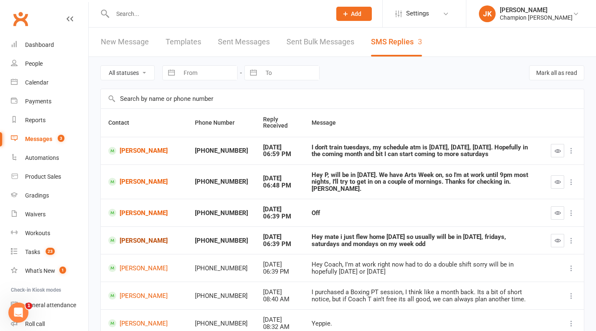
click at [146, 236] on link "[PERSON_NAME]" at bounding box center [143, 240] width 71 height 8
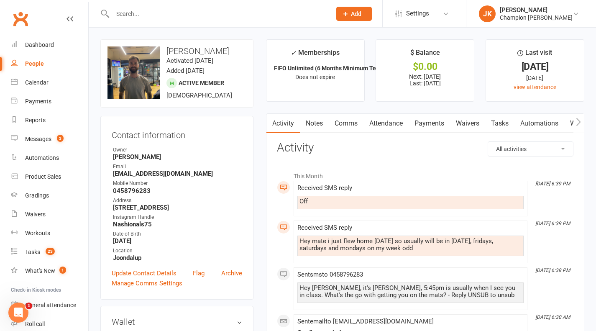
click at [355, 122] on link "Comms" at bounding box center [346, 123] width 35 height 19
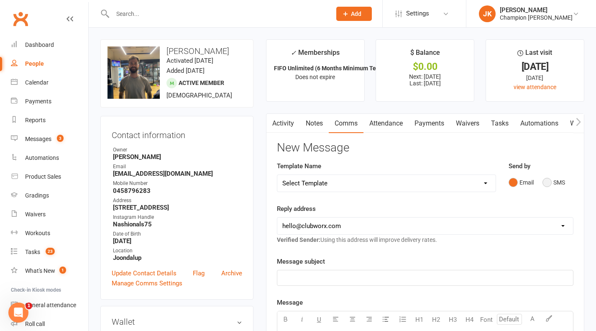
click at [547, 184] on button "SMS" at bounding box center [553, 182] width 23 height 16
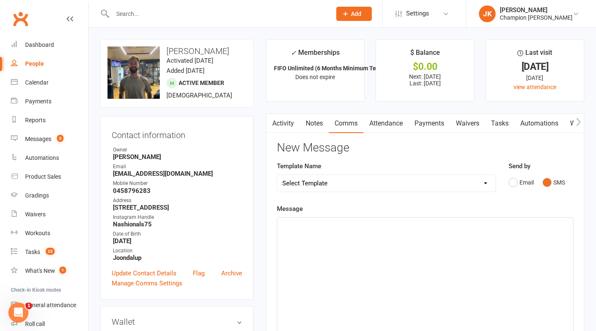
click at [535, 225] on p "﻿" at bounding box center [425, 225] width 286 height 10
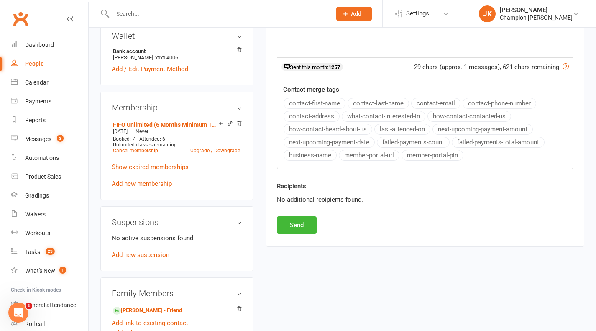
scroll to position [390, 0]
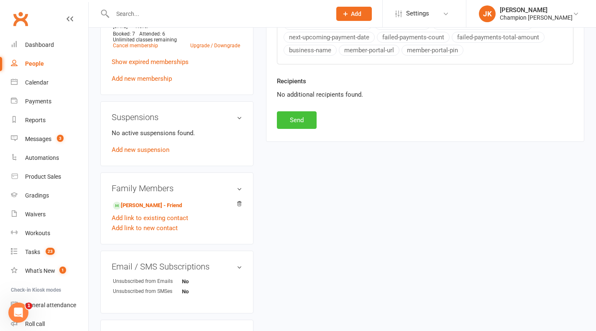
click at [295, 122] on button "Send" at bounding box center [297, 120] width 40 height 18
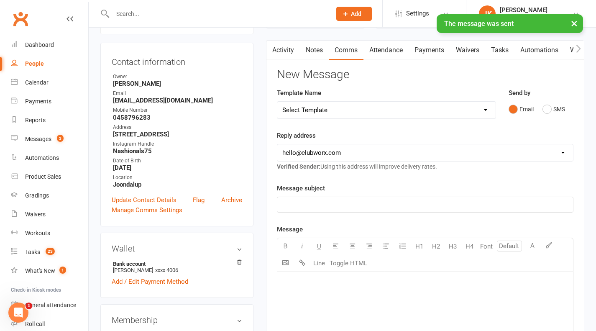
scroll to position [9, 0]
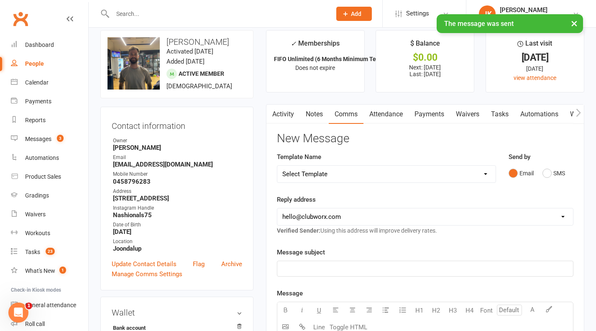
click at [285, 110] on link "Activity" at bounding box center [282, 114] width 33 height 19
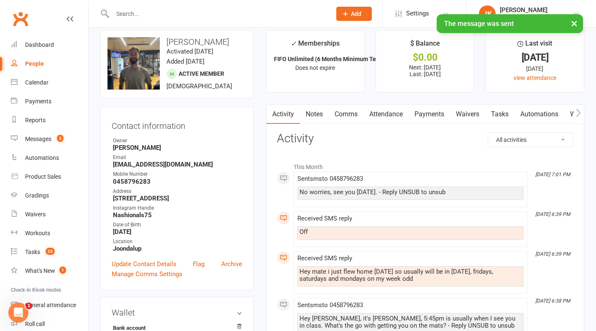
scroll to position [15, 0]
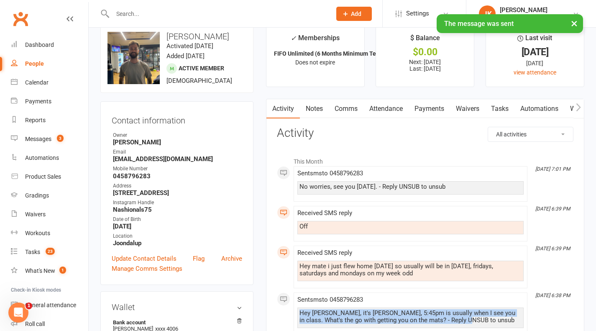
drag, startPoint x: 462, startPoint y: 318, endPoint x: 289, endPoint y: 311, distance: 172.4
copy div "Hey [PERSON_NAME], it's [PERSON_NAME], 5:45pm is usually when I see you in clas…"
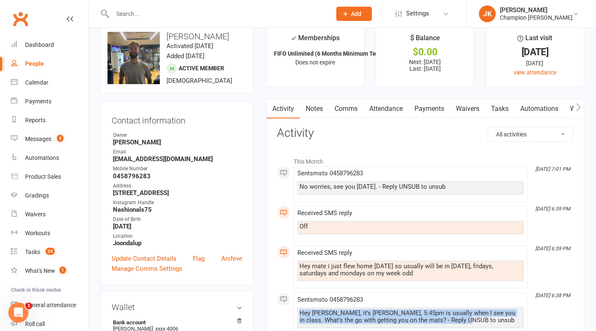
click at [317, 110] on link "Notes" at bounding box center [314, 108] width 29 height 19
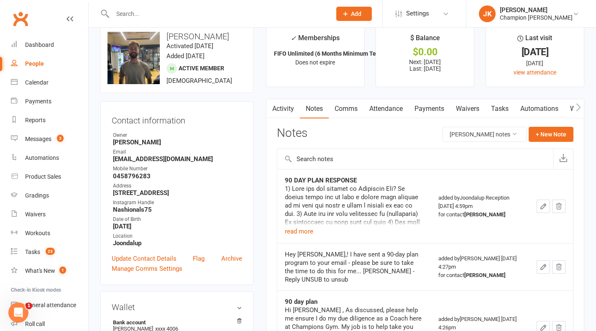
click at [555, 134] on button "+ New Note" at bounding box center [550, 134] width 45 height 15
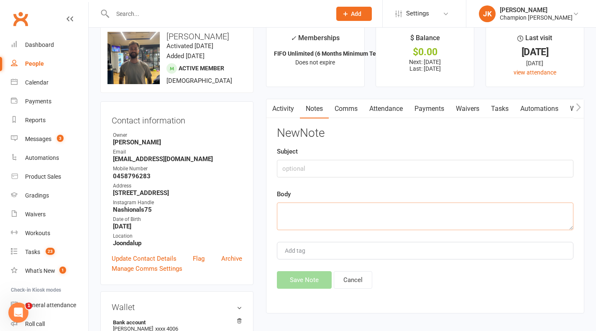
click at [426, 215] on textarea at bounding box center [425, 216] width 296 height 28
paste textarea "Hey [PERSON_NAME], it's [PERSON_NAME], 5:45pm is usually when I see you in clas…"
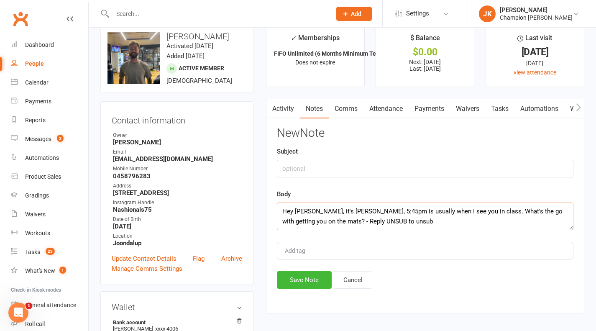
type textarea "Hey [PERSON_NAME], it's [PERSON_NAME], 5:45pm is usually when I see you in clas…"
click at [302, 279] on button "Save Note" at bounding box center [304, 280] width 55 height 18
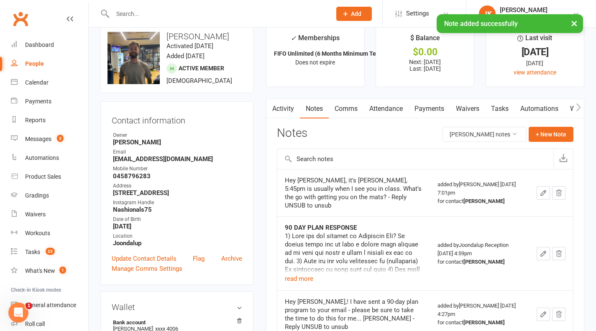
click at [290, 113] on link "Activity" at bounding box center [282, 108] width 33 height 19
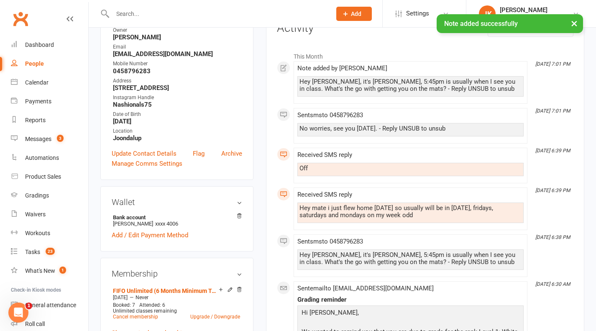
scroll to position [121, 0]
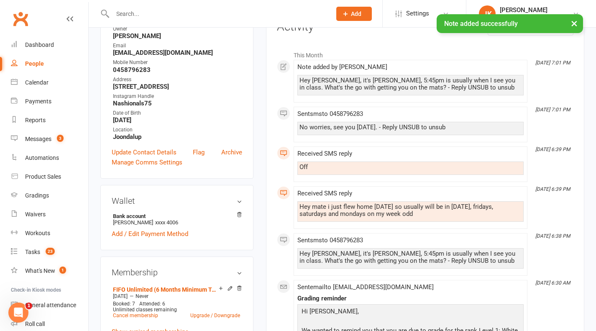
drag, startPoint x: 420, startPoint y: 213, endPoint x: 291, endPoint y: 202, distance: 130.1
click at [291, 202] on div "This Month [DATE] 7:01 PM Note added by [PERSON_NAME] Hey [PERSON_NAME], it's […" at bounding box center [425, 299] width 296 height 507
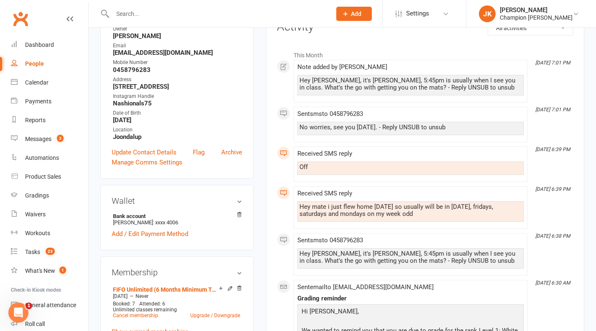
copy div "Hey mate i just flew home [DATE] so usually will be in [DATE], fridays, saturda…"
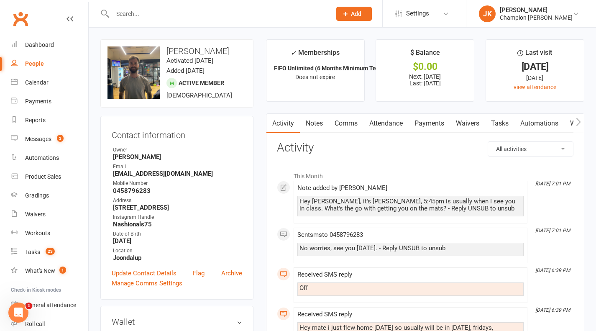
click at [309, 121] on link "Notes" at bounding box center [314, 123] width 29 height 19
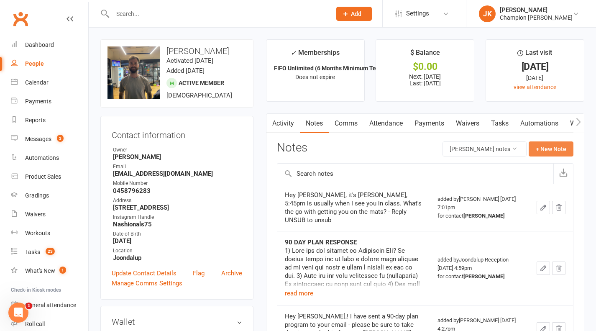
click at [534, 151] on button "+ New Note" at bounding box center [550, 148] width 45 height 15
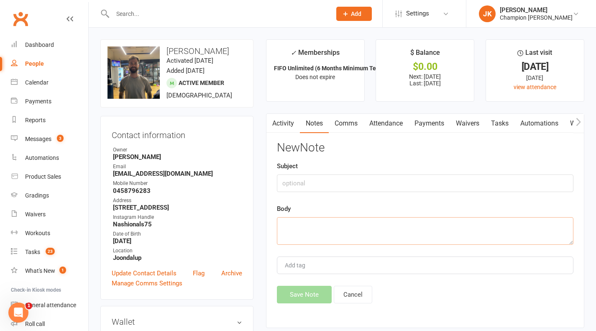
click at [435, 229] on textarea at bounding box center [425, 231] width 296 height 28
type textarea "v"
paste textarea "Hey mate i just flew home [DATE] so usually will be in [DATE], fridays, saturda…"
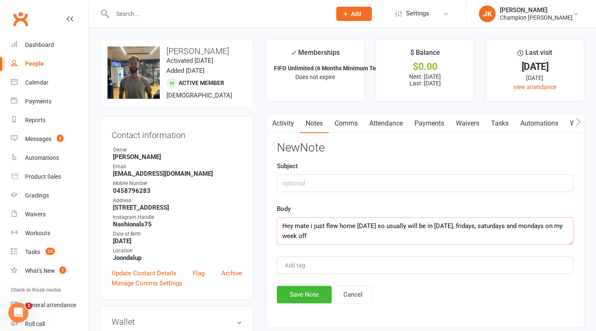
type textarea "Hey mate i just flew home [DATE] so usually will be in [DATE], fridays, saturda…"
click at [316, 292] on button "Save Note" at bounding box center [304, 295] width 55 height 18
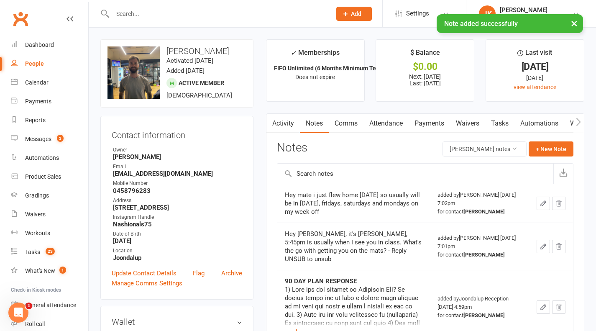
click at [284, 122] on link "Activity" at bounding box center [282, 123] width 33 height 19
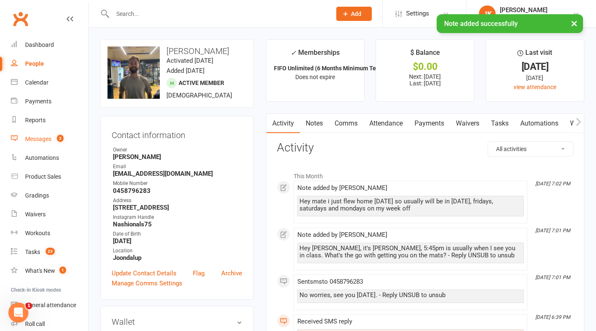
click at [41, 133] on link "Messages 3" at bounding box center [49, 139] width 77 height 19
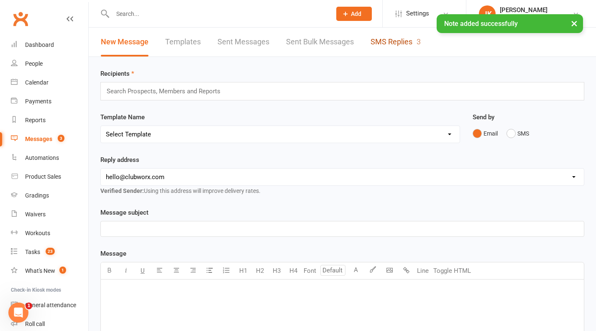
click at [405, 46] on link "SMS Replies 3" at bounding box center [395, 42] width 50 height 29
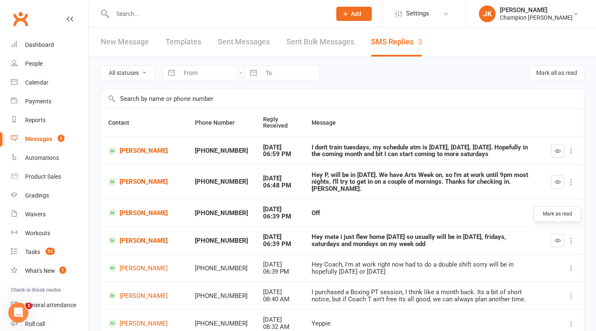
click at [559, 234] on button "button" at bounding box center [557, 240] width 13 height 13
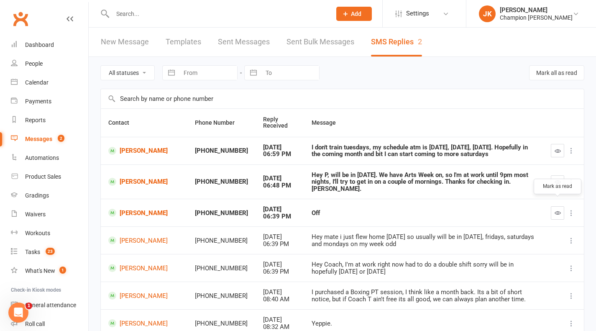
click at [558, 209] on icon "button" at bounding box center [557, 212] width 6 height 6
click at [141, 178] on link "[PERSON_NAME]" at bounding box center [143, 182] width 71 height 8
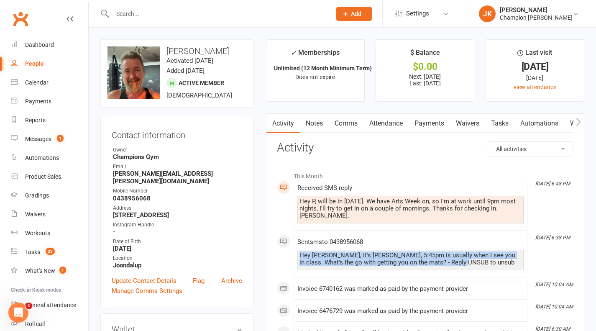
drag, startPoint x: 458, startPoint y: 253, endPoint x: 295, endPoint y: 251, distance: 163.1
click at [295, 251] on li "[DATE] 6:38 PM Sent sms to [PHONE_NUMBER] Hey [PERSON_NAME], it's [PERSON_NAME]…" at bounding box center [410, 256] width 234 height 43
copy div "Hey [PERSON_NAME], it's [PERSON_NAME], 5:45pm is usually when I see you in clas…"
click at [307, 118] on link "Notes" at bounding box center [314, 123] width 29 height 19
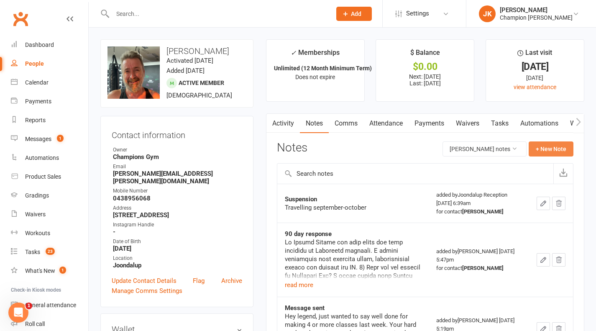
click at [544, 153] on button "+ New Note" at bounding box center [550, 148] width 45 height 15
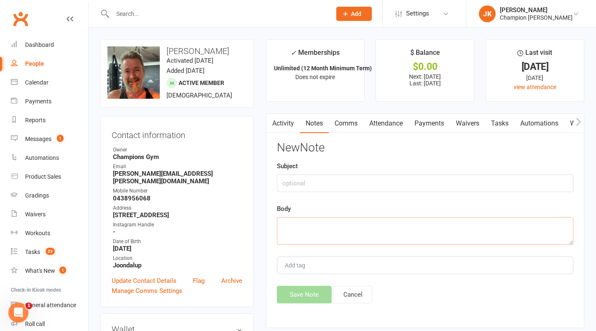
click at [421, 232] on textarea at bounding box center [425, 231] width 296 height 28
paste textarea "Hey [PERSON_NAME], it's [PERSON_NAME], 5:45pm is usually when I see you in clas…"
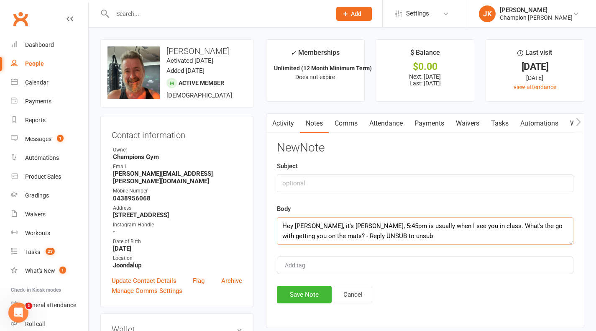
type textarea "Hey [PERSON_NAME], it's [PERSON_NAME], 5:45pm is usually when I see you in clas…"
click at [310, 289] on button "Save Note" at bounding box center [304, 295] width 55 height 18
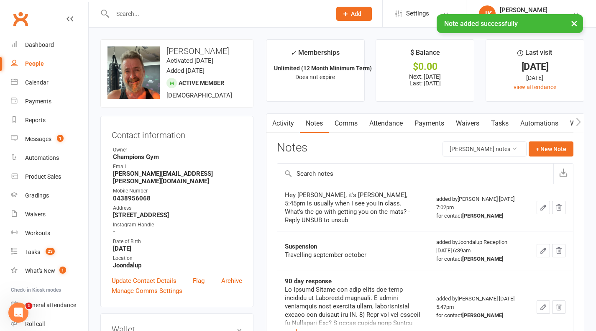
click at [278, 122] on link "Activity" at bounding box center [282, 123] width 33 height 19
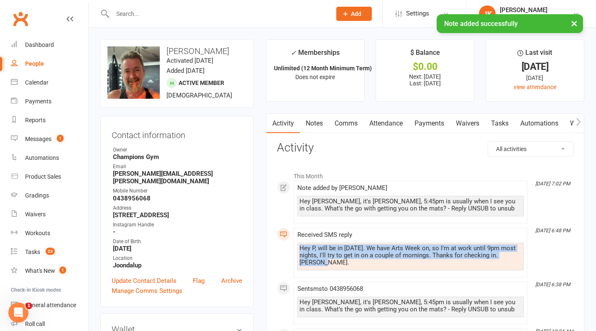
drag, startPoint x: 515, startPoint y: 254, endPoint x: 294, endPoint y: 247, distance: 221.3
click at [294, 247] on li "[DATE] 6:48 PM Received SMS reply Hey P, will be in [DATE]. We have Arts Week o…" at bounding box center [410, 252] width 234 height 50
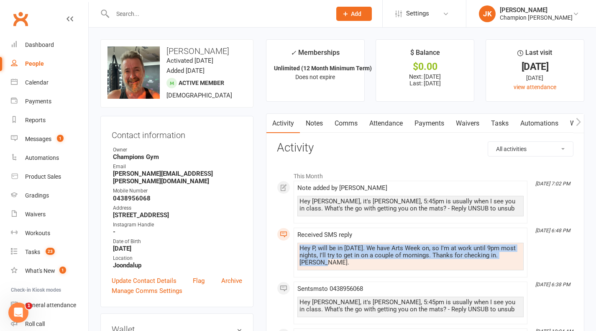
copy div "Hey P, will be in [DATE]. We have Arts Week on, so I'm at work until 9pm most n…"
click at [321, 128] on link "Notes" at bounding box center [314, 123] width 29 height 19
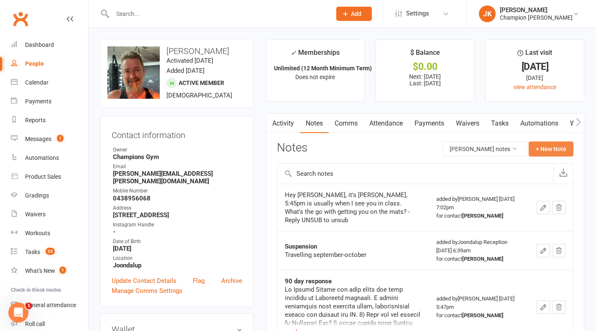
click at [541, 149] on button "+ New Note" at bounding box center [550, 148] width 45 height 15
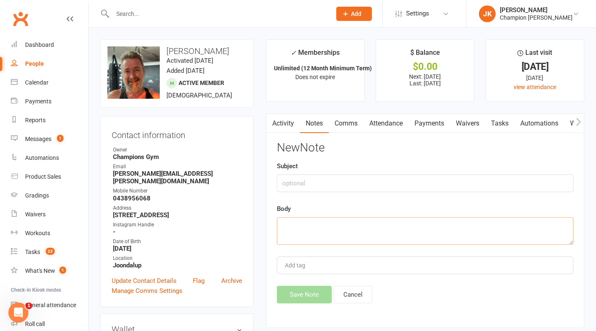
click at [445, 228] on textarea at bounding box center [425, 231] width 296 height 28
paste textarea "Hey P, will be in [DATE]. We have Arts Week on, so I'm at work until 9pm most n…"
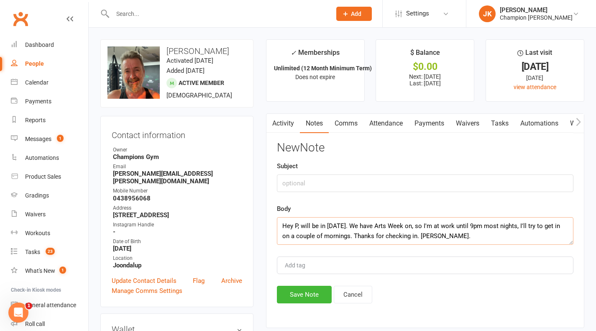
type textarea "Hey P, will be in [DATE]. We have Arts Week on, so I'm at work until 9pm most n…"
click at [310, 293] on button "Save Note" at bounding box center [304, 295] width 55 height 18
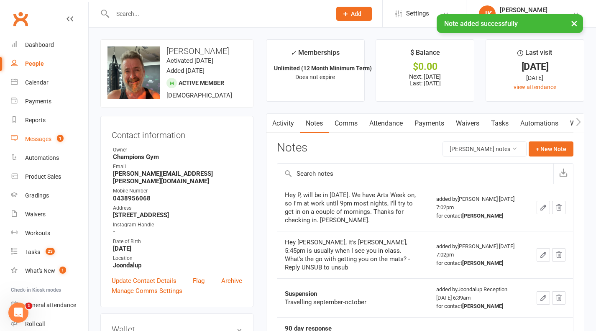
click at [59, 134] on link "Messages 1" at bounding box center [49, 139] width 77 height 19
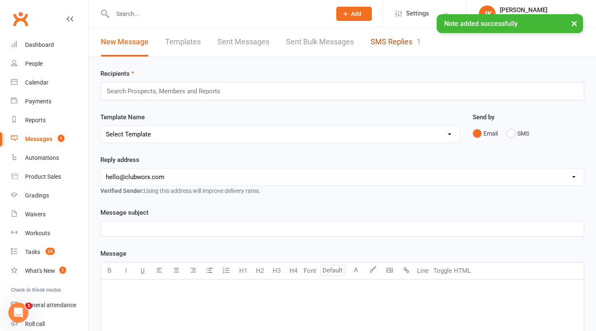
click at [388, 47] on link "SMS Replies 1" at bounding box center [395, 42] width 50 height 29
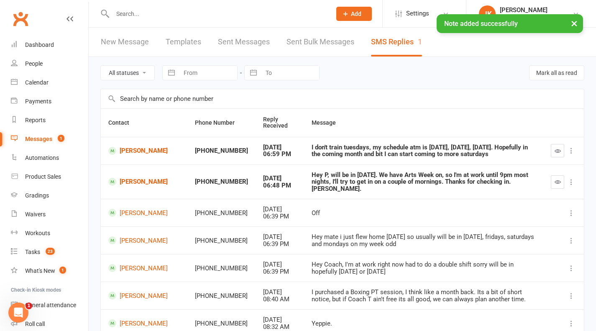
click at [558, 179] on icon "button" at bounding box center [557, 182] width 6 height 6
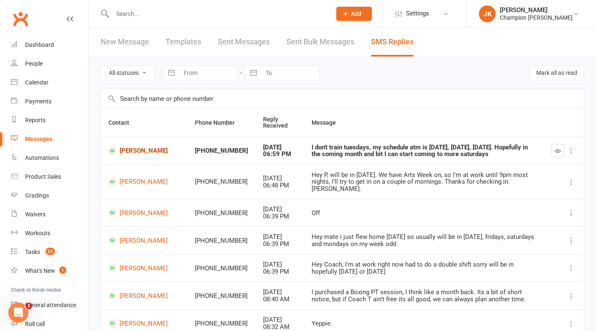
click at [139, 148] on link "[PERSON_NAME]" at bounding box center [143, 151] width 71 height 8
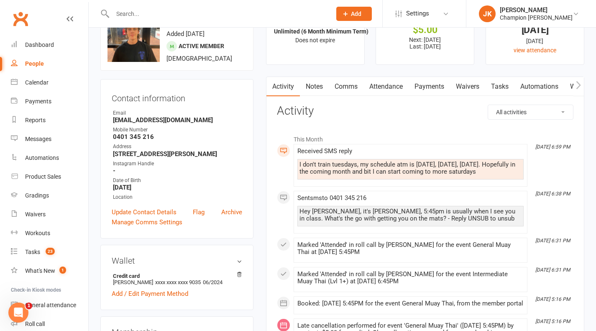
scroll to position [37, 0]
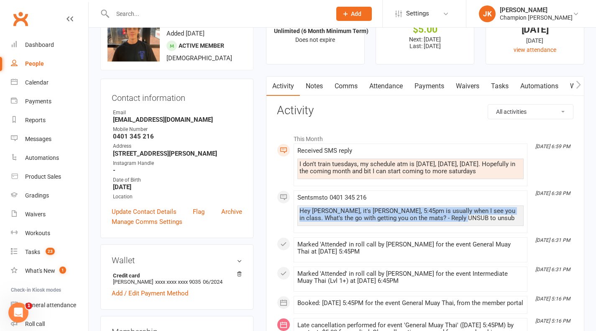
drag, startPoint x: 457, startPoint y: 217, endPoint x: 298, endPoint y: 206, distance: 158.9
click at [298, 206] on div "Hey [PERSON_NAME], it's [PERSON_NAME], 5:45pm is usually when I see you in clas…" at bounding box center [410, 215] width 226 height 20
copy div "Hey [PERSON_NAME], it's [PERSON_NAME], 5:45pm is usually when I see you in clas…"
click at [307, 84] on link "Notes" at bounding box center [314, 86] width 29 height 19
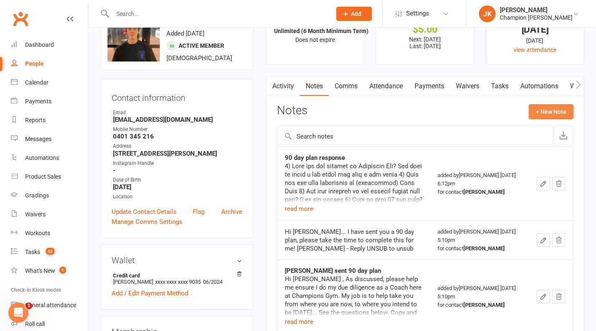
click at [537, 110] on button "+ New Note" at bounding box center [550, 111] width 45 height 15
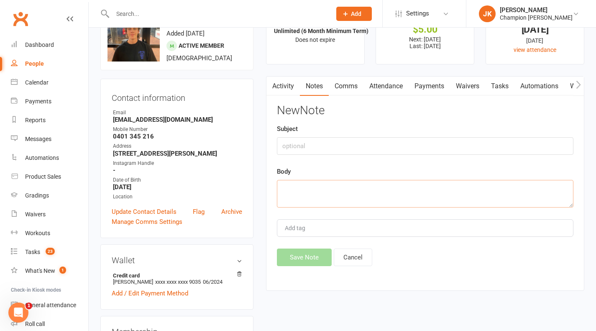
click at [430, 201] on textarea at bounding box center [425, 194] width 296 height 28
paste textarea "Hey [PERSON_NAME], it's [PERSON_NAME], 5:45pm is usually when I see you in clas…"
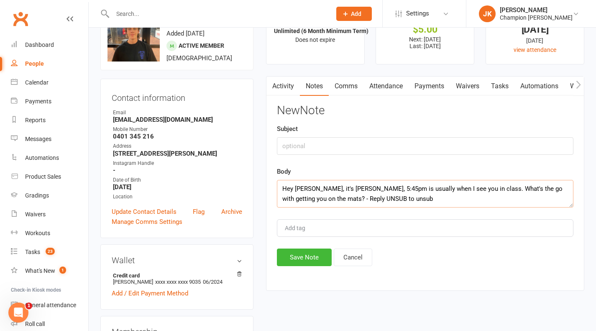
type textarea "Hey [PERSON_NAME], it's [PERSON_NAME], 5:45pm is usually when I see you in clas…"
click at [319, 250] on button "Save Note" at bounding box center [304, 257] width 55 height 18
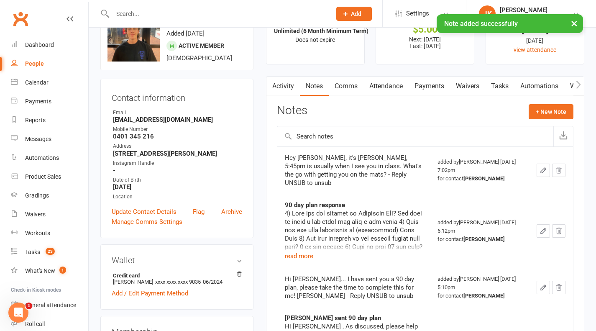
click at [278, 91] on link "Activity" at bounding box center [282, 86] width 33 height 19
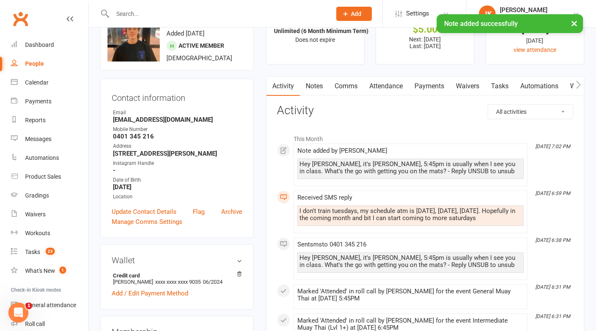
click at [505, 215] on div "I don't train tuesdays, my schedule atm is [DATE], [DATE], [DATE]. Hopefully in…" at bounding box center [410, 214] width 222 height 14
drag, startPoint x: 510, startPoint y: 217, endPoint x: 290, endPoint y: 205, distance: 220.6
copy div "I don't train tuesdays, my schedule atm is [DATE], [DATE], [DATE]. Hopefully in…"
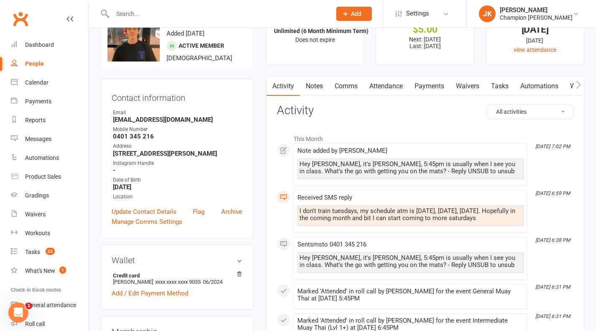
click at [317, 91] on link "Notes" at bounding box center [314, 86] width 29 height 19
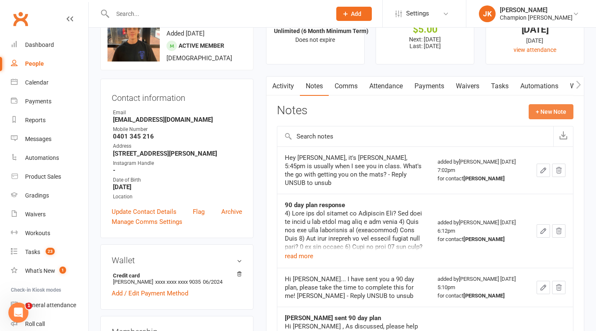
click at [558, 115] on button "+ New Note" at bounding box center [550, 111] width 45 height 15
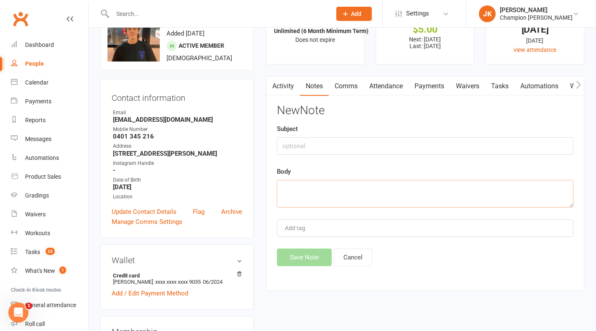
click at [458, 202] on textarea at bounding box center [425, 194] width 296 height 28
paste textarea "I don't train tuesdays, my schedule atm is [DATE], [DATE], [DATE]. Hopefully in…"
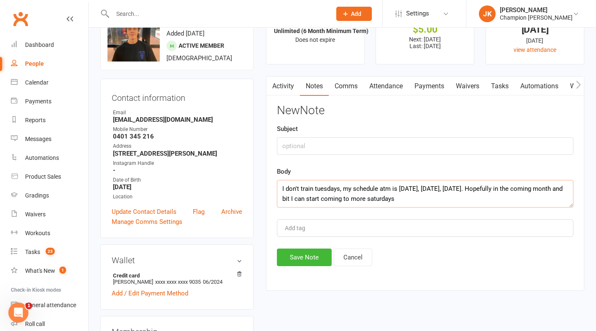
type textarea "I don't train tuesdays, my schedule atm is [DATE], [DATE], [DATE]. Hopefully in…"
click at [306, 263] on button "Save Note" at bounding box center [304, 257] width 55 height 18
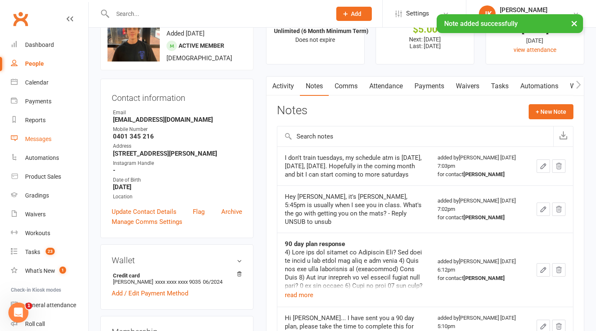
click at [61, 139] on link "Messages" at bounding box center [49, 139] width 77 height 19
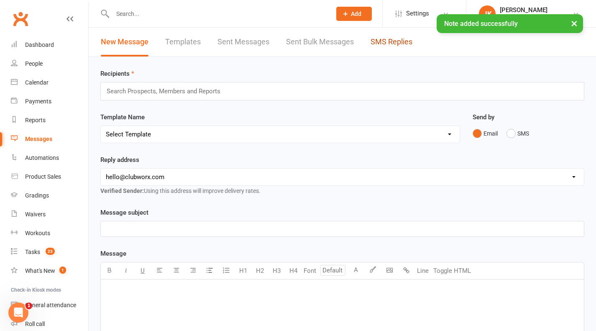
click at [393, 44] on link "SMS Replies" at bounding box center [391, 42] width 42 height 29
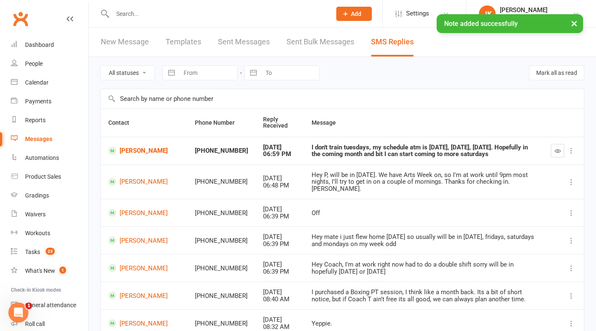
click at [559, 147] on button "button" at bounding box center [557, 150] width 13 height 13
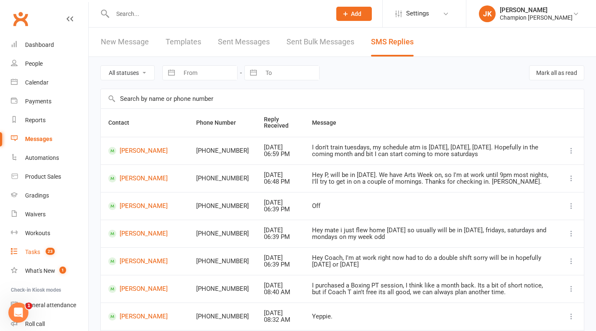
click at [41, 252] on link "Tasks 23" at bounding box center [49, 251] width 77 height 19
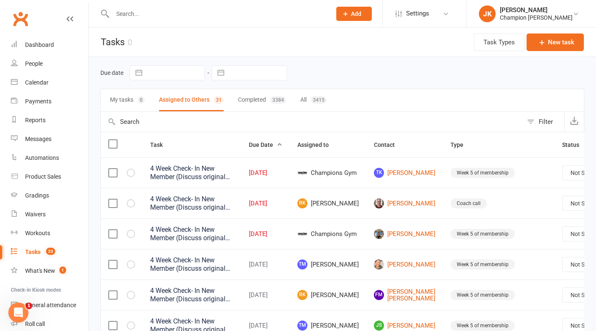
click at [112, 173] on label at bounding box center [112, 172] width 8 height 8
click at [112, 168] on input "checkbox" at bounding box center [112, 168] width 8 height 0
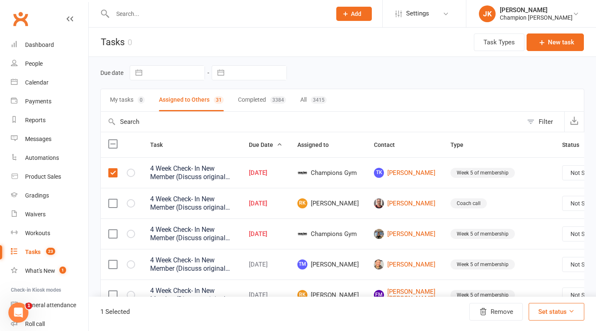
click at [112, 173] on label at bounding box center [112, 172] width 8 height 8
click at [112, 168] on input "checkbox" at bounding box center [112, 168] width 8 height 0
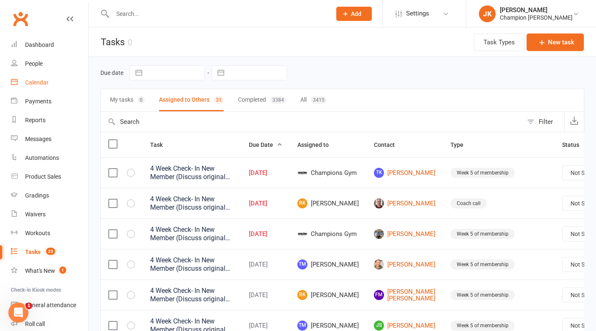
click at [40, 84] on div "Calendar" at bounding box center [36, 82] width 23 height 7
